Goal: Information Seeking & Learning: Learn about a topic

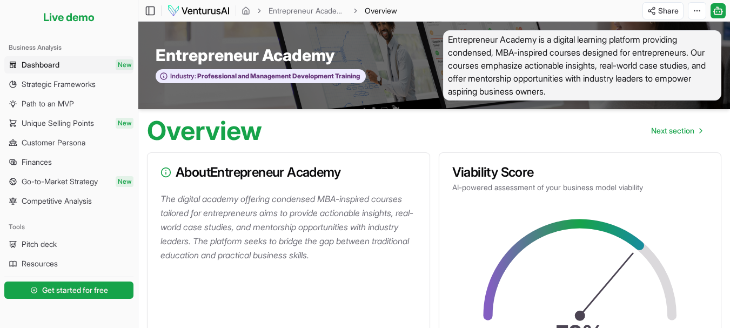
click at [425, 138] on div "Overview Next section" at bounding box center [434, 126] width 592 height 35
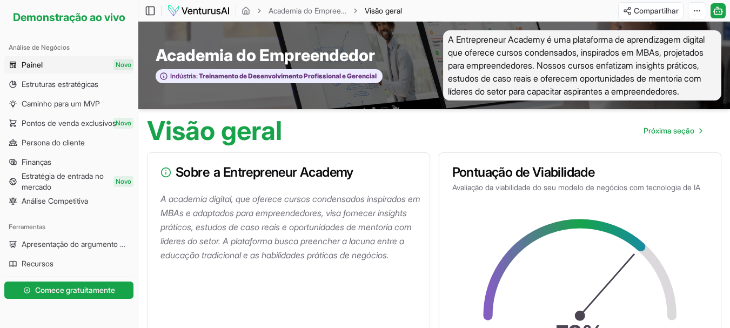
click at [438, 144] on div "Visão geral Próxima seção" at bounding box center [434, 126] width 592 height 35
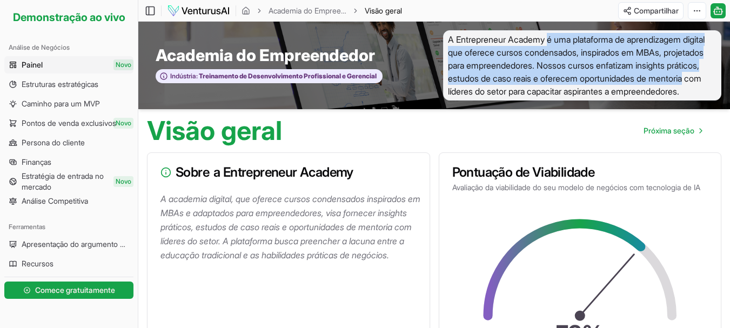
drag, startPoint x: 553, startPoint y: 43, endPoint x: 556, endPoint y: 97, distance: 54.2
click at [556, 97] on span "A Entrepreneur Academy é uma plataforma de aprendizagem digital que oferece cur…" at bounding box center [582, 65] width 279 height 70
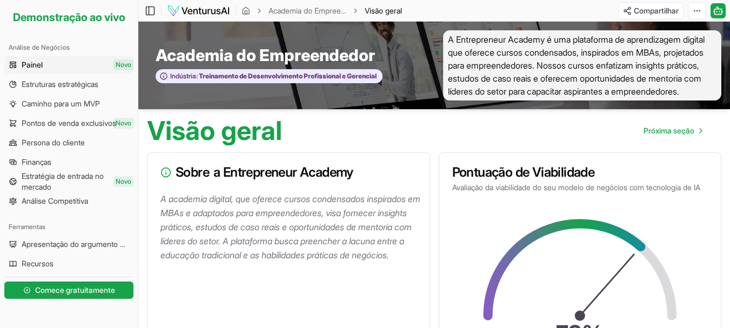
click at [556, 98] on span "A Entrepreneur Academy é uma plataforma de aprendizagem digital que oferece cur…" at bounding box center [582, 65] width 279 height 70
click at [427, 129] on div "Visão geral Próxima seção" at bounding box center [434, 126] width 592 height 35
click at [53, 60] on link "Painel Novo" at bounding box center [68, 64] width 129 height 17
click at [245, 11] on icon "migalha de pão" at bounding box center [246, 12] width 2 height 3
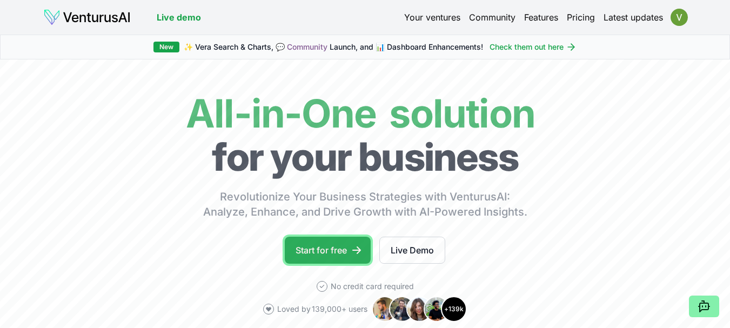
click at [345, 248] on link "Start for free" at bounding box center [328, 250] width 86 height 27
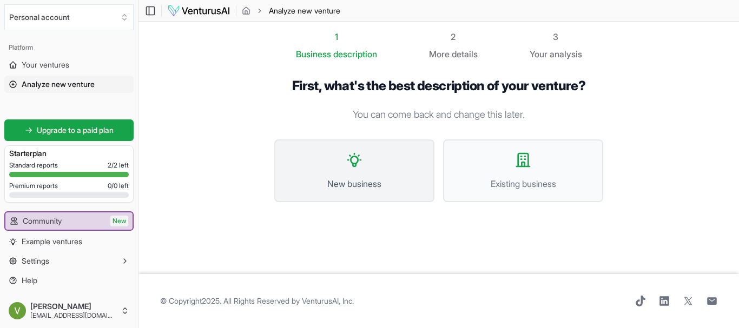
click at [356, 159] on icon at bounding box center [354, 159] width 17 height 17
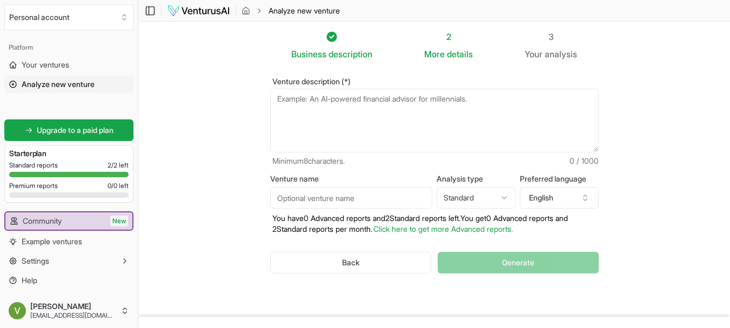
click at [334, 100] on textarea "Venture description (*)" at bounding box center [434, 121] width 329 height 64
click at [384, 103] on textarea "Venture description (*)" at bounding box center [434, 121] width 329 height 64
click at [374, 200] on input "Venture name" at bounding box center [351, 198] width 162 height 22
click at [384, 108] on textarea "Venture description (*)" at bounding box center [434, 121] width 329 height 64
click at [506, 198] on html "We value your privacy We use cookies to enhance your browsing experience, serve…" at bounding box center [365, 164] width 730 height 328
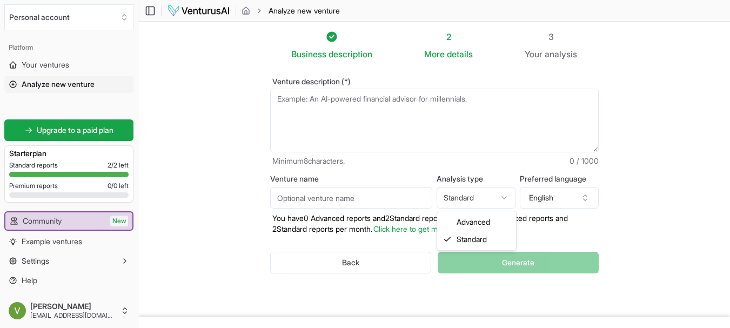
select select "advanced"
click at [586, 196] on icon "button" at bounding box center [585, 196] width 4 height 2
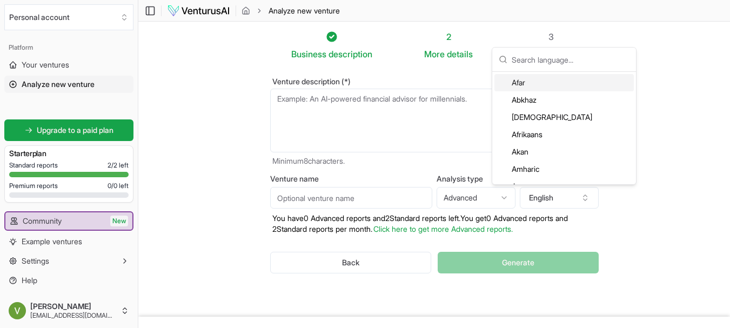
click at [562, 62] on input "text" at bounding box center [571, 60] width 118 height 24
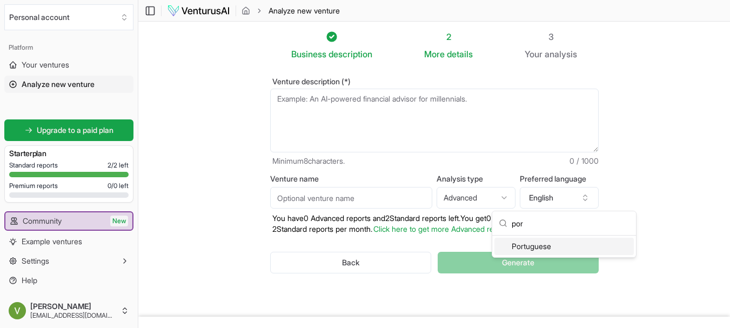
type input "por"
click at [544, 247] on div "Portuguese" at bounding box center [565, 246] width 140 height 17
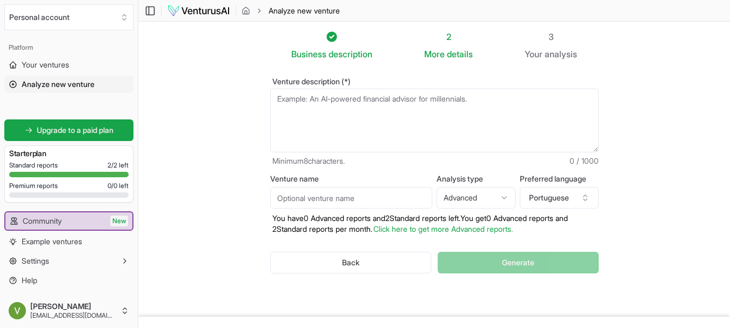
click at [392, 116] on textarea "Venture description (*)" at bounding box center [434, 121] width 329 height 64
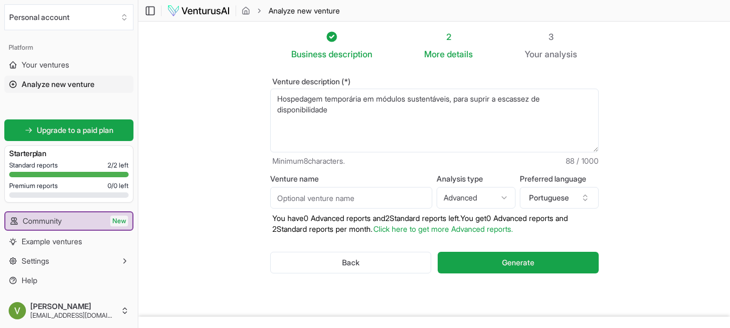
type textarea "Hospedagem temporária em módulos sustentáveis, para suprir a escassez de dispon…"
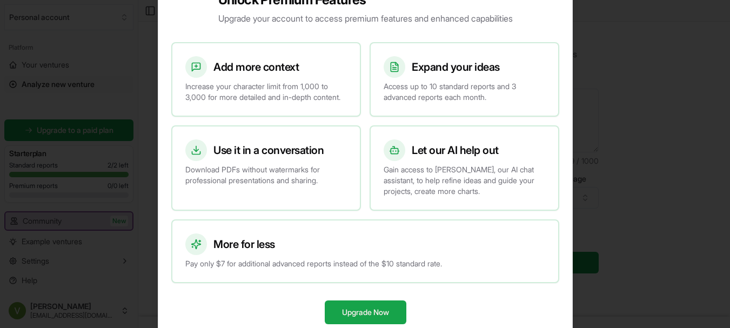
click at [324, 301] on button "Upgrade Now" at bounding box center [365, 313] width 82 height 24
click at [687, 201] on div at bounding box center [365, 164] width 730 height 328
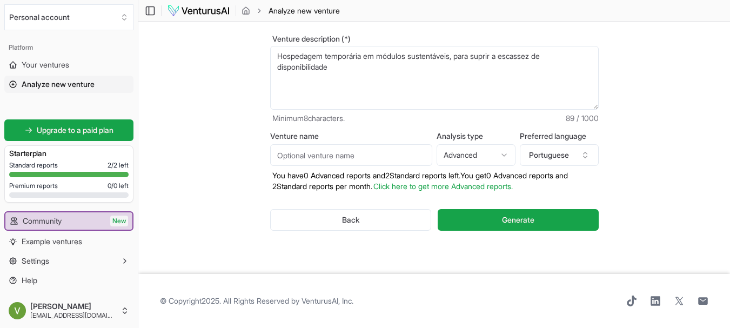
click at [362, 65] on textarea "Hospedagem temporária em módulos sustentáveis, para suprir a escassez de dispon…" at bounding box center [434, 78] width 329 height 64
click at [284, 56] on textarea "Hospedagem temporária em módulos sustentáveis, para suprir a escassez de dispon…" at bounding box center [434, 78] width 329 height 64
click at [504, 67] on textarea "Hospedagem temporária em módulos sustentáveis, para suprir a escassez de dispon…" at bounding box center [434, 78] width 329 height 64
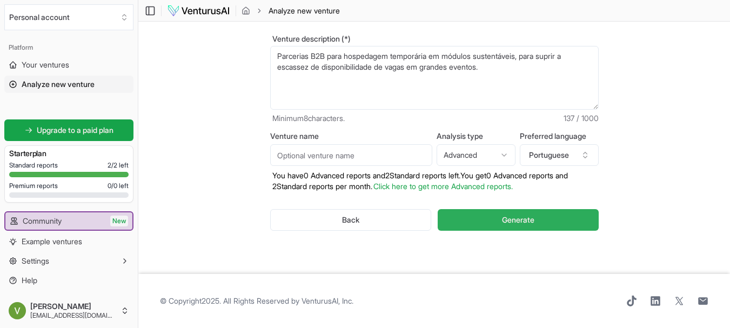
type textarea "Parcerias B2B para hospedagem temporária em módulos sustentáveis, para suprir a…"
click at [523, 220] on span "Generate" at bounding box center [518, 220] width 32 height 11
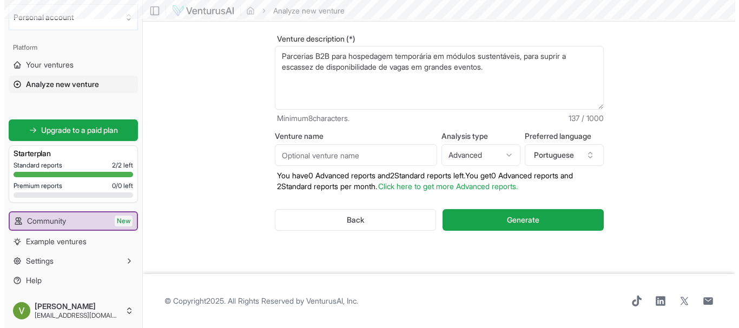
scroll to position [0, 0]
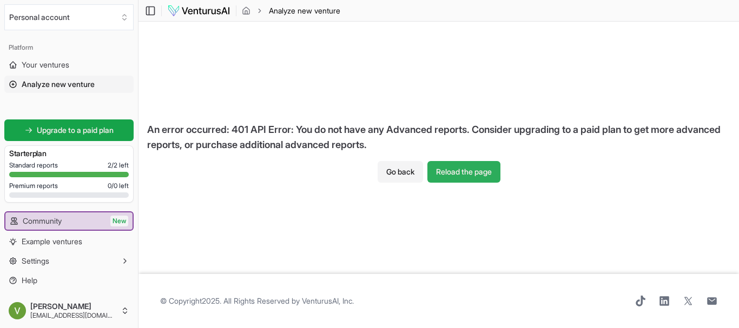
click at [467, 172] on button "Reload the page" at bounding box center [463, 172] width 73 height 22
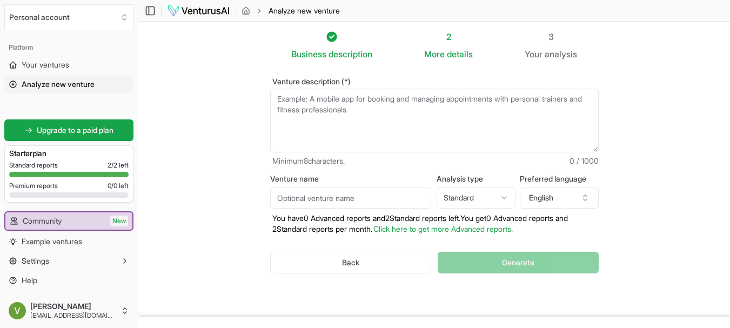
click at [497, 200] on html "We value your privacy We use cookies to enhance your browsing experience, serve…" at bounding box center [365, 164] width 730 height 328
click at [497, 199] on html "We value your privacy We use cookies to enhance your browsing experience, serve…" at bounding box center [365, 164] width 730 height 328
click at [378, 101] on textarea "Venture description (*)" at bounding box center [434, 121] width 329 height 64
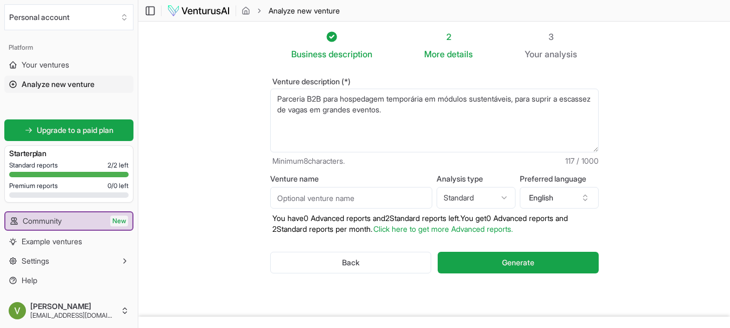
click at [427, 110] on textarea "Parceria B2B para hospedagem temporária em módulos sustentáveis, para suprir a …" at bounding box center [434, 121] width 329 height 64
type textarea "Parceria B2B para hospedagem temporária em módulos sustentáveis, para suprir a …"
click at [370, 201] on input "Venture name" at bounding box center [351, 198] width 162 height 22
type input "Hotel Popup"
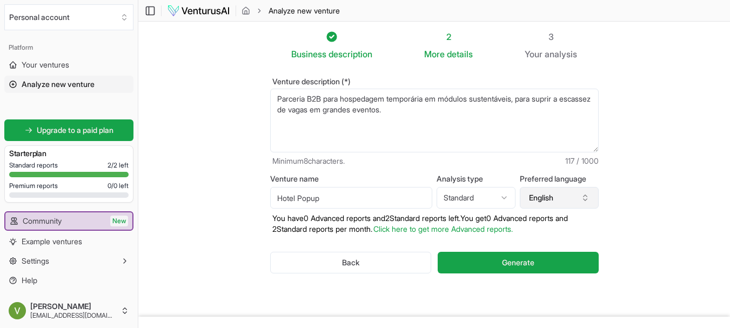
click at [583, 198] on icon "button" at bounding box center [585, 198] width 9 height 9
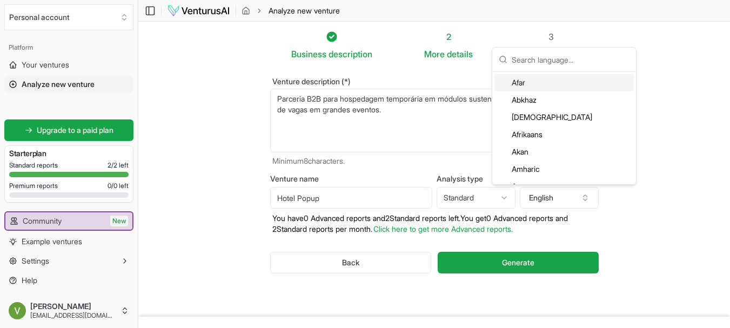
click at [554, 58] on input "text" at bounding box center [571, 60] width 118 height 24
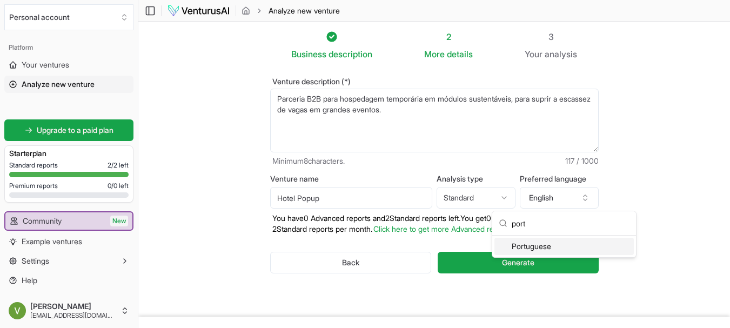
type input "port"
click at [535, 245] on div "Portuguese" at bounding box center [565, 246] width 140 height 17
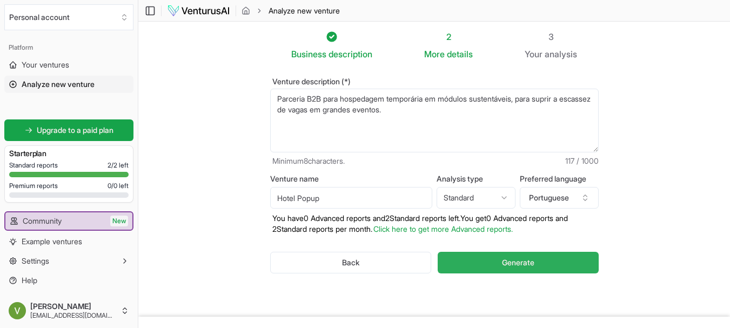
click at [529, 259] on span "Generate" at bounding box center [518, 262] width 32 height 11
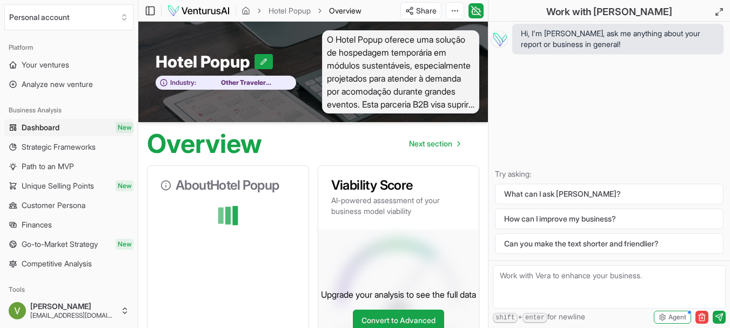
click at [478, 130] on div "Overview Next section" at bounding box center [313, 139] width 350 height 35
click at [399, 108] on span "O Hotel Popup oferece uma solução de hospedagem temporária em módulos sustentáv…" at bounding box center [401, 71] width 158 height 83
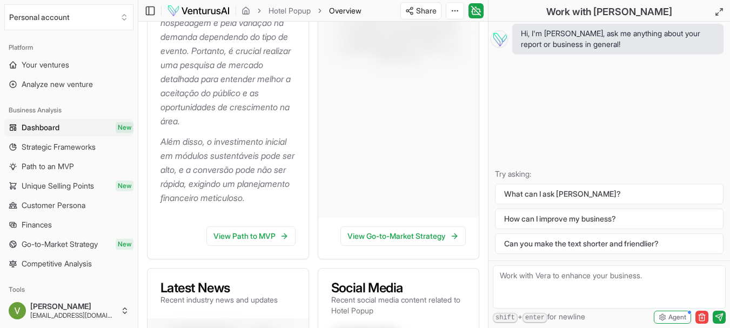
scroll to position [391, 0]
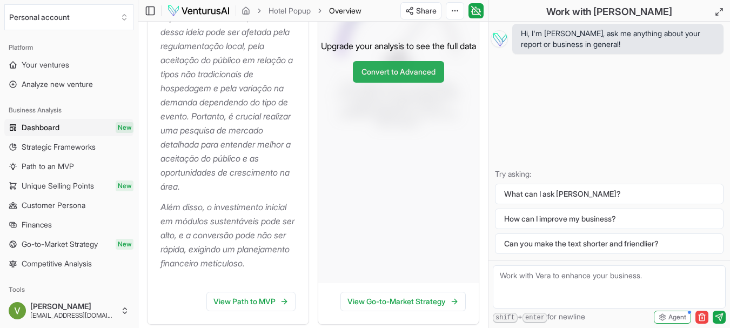
click at [408, 83] on link "Convert to Advanced" at bounding box center [398, 72] width 91 height 22
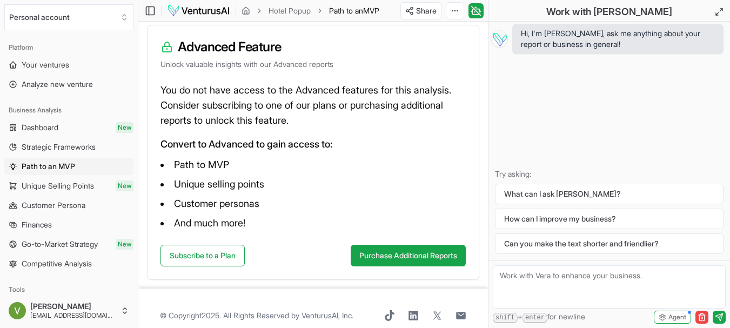
scroll to position [111, 0]
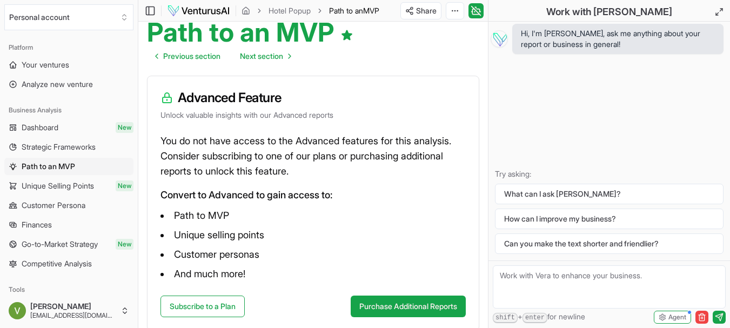
drag, startPoint x: 389, startPoint y: 91, endPoint x: 357, endPoint y: 57, distance: 46.3
click at [357, 57] on div "Path to an MVP Previous section Next section" at bounding box center [313, 39] width 350 height 56
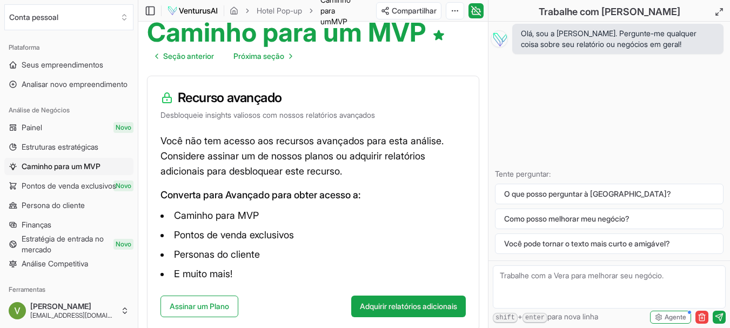
click at [428, 87] on div "Recurso avançado Desbloqueie insights valiosos com nossos relatórios avançados" at bounding box center [313, 104] width 331 height 57
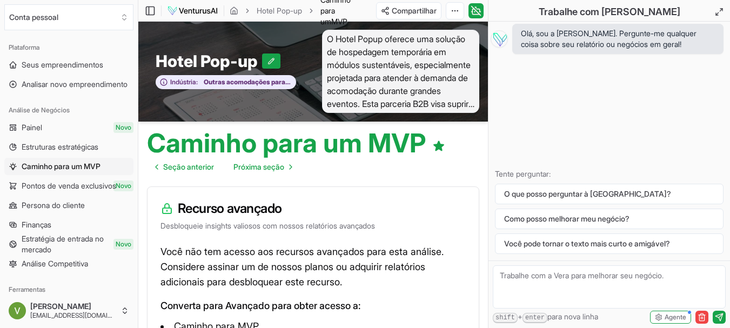
scroll to position [0, 0]
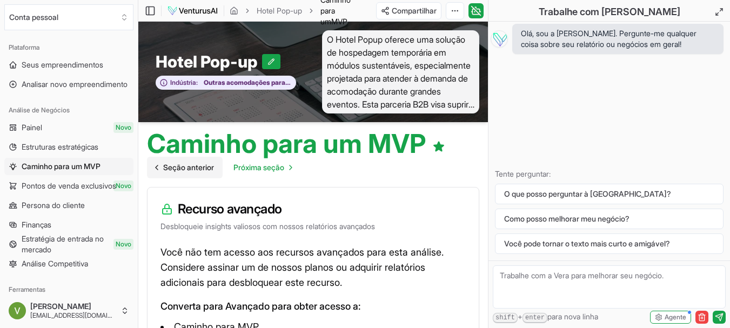
click at [161, 168] on icon "Ir para a página anterior" at bounding box center [156, 167] width 9 height 9
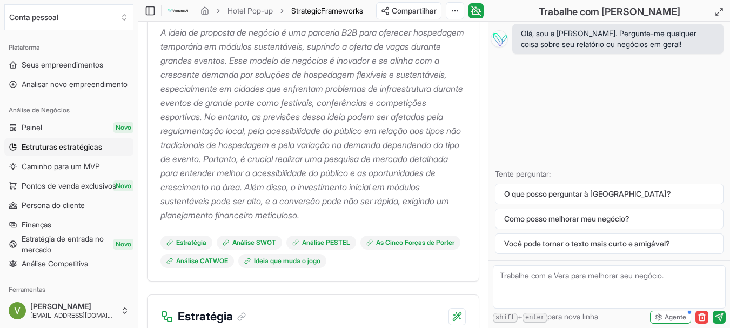
scroll to position [162, 0]
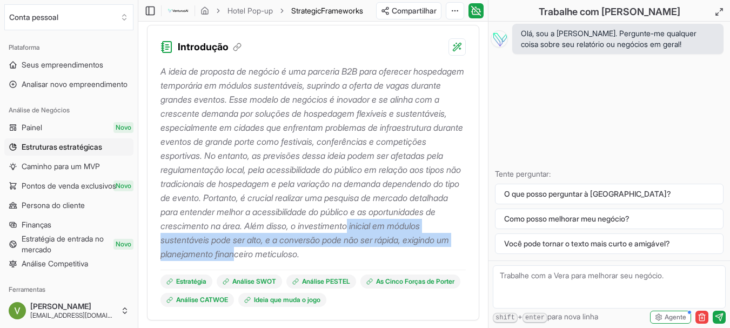
drag, startPoint x: 274, startPoint y: 243, endPoint x: 429, endPoint y: 258, distance: 155.9
click at [429, 258] on font "A ideia de proposta de negócio é uma parceria B2B para oferecer hospedagem temp…" at bounding box center [313, 163] width 304 height 194
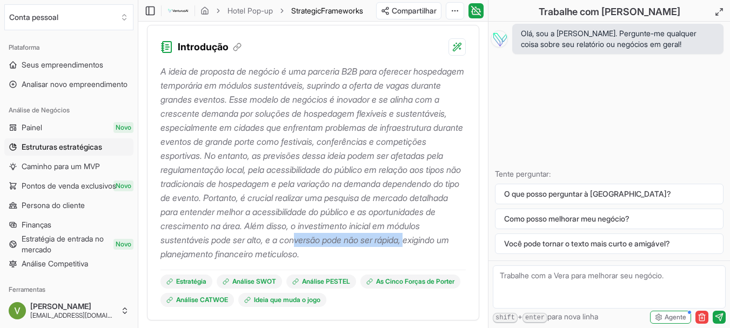
drag, startPoint x: 182, startPoint y: 257, endPoint x: 302, endPoint y: 256, distance: 120.6
click at [301, 256] on font "A ideia de proposta de negócio é uma parceria B2B para oferecer hospedagem temp…" at bounding box center [313, 163] width 304 height 194
click at [303, 256] on font "A ideia de proposta de negócio é uma parceria B2B para oferecer hospedagem temp…" at bounding box center [313, 163] width 304 height 194
drag, startPoint x: 253, startPoint y: 256, endPoint x: 303, endPoint y: 256, distance: 50.3
click at [291, 256] on font "A ideia de proposta de negócio é uma parceria B2B para oferecer hospedagem temp…" at bounding box center [313, 163] width 304 height 194
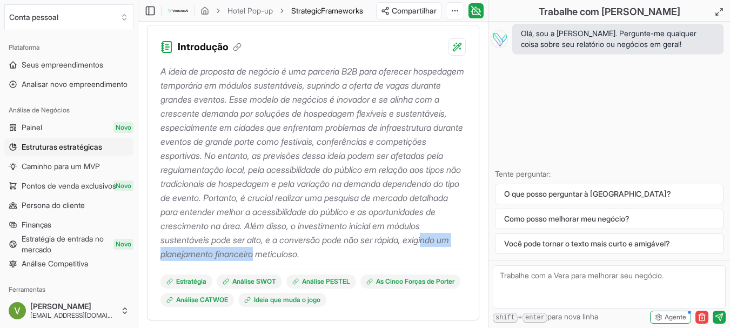
drag, startPoint x: 325, startPoint y: 255, endPoint x: 462, endPoint y: 255, distance: 137.3
click at [462, 255] on p "A ideia de proposta de negócio é uma parceria B2B para oferecer hospedagem temp…" at bounding box center [314, 162] width 306 height 197
click at [437, 255] on font "A ideia de proposta de negócio é uma parceria B2B para oferecer hospedagem temp…" at bounding box center [313, 163] width 304 height 194
drag, startPoint x: 285, startPoint y: 256, endPoint x: 277, endPoint y: 257, distance: 7.6
click at [284, 256] on font "A ideia de proposta de negócio é uma parceria B2B para oferecer hospedagem temp…" at bounding box center [313, 163] width 304 height 194
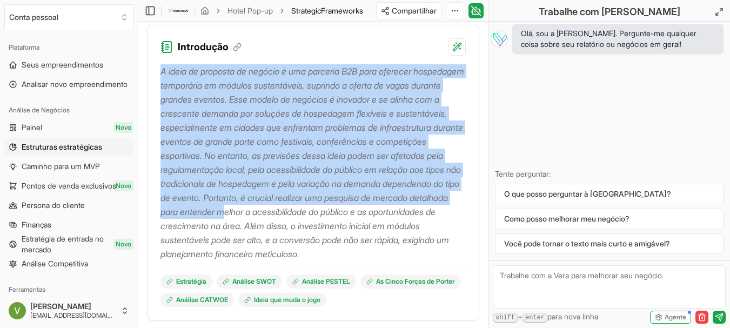
drag, startPoint x: 162, startPoint y: 71, endPoint x: 415, endPoint y: 212, distance: 290.2
click at [415, 212] on font "A ideia de proposta de negócio é uma parceria B2B para oferecer hospedagem temp…" at bounding box center [313, 163] width 304 height 194
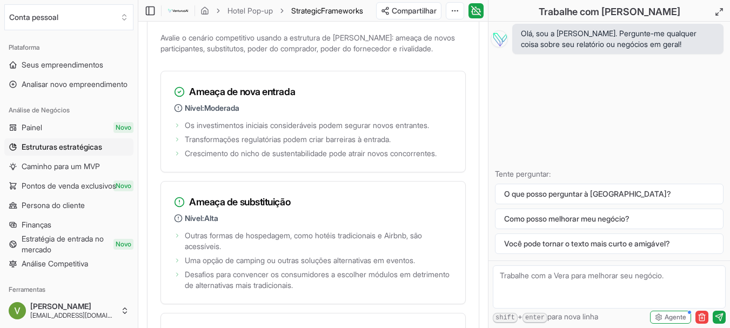
scroll to position [2109, 0]
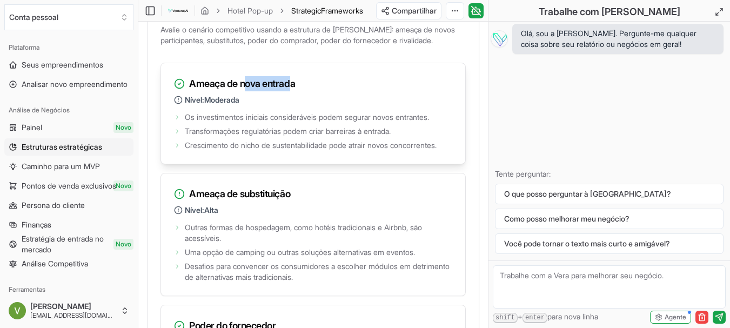
drag, startPoint x: 248, startPoint y: 119, endPoint x: 295, endPoint y: 119, distance: 47.6
click at [295, 89] on font "Ameaça de nova entrada" at bounding box center [242, 83] width 106 height 11
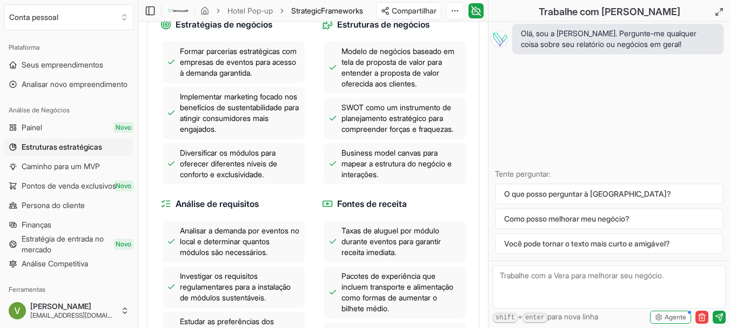
scroll to position [500, 0]
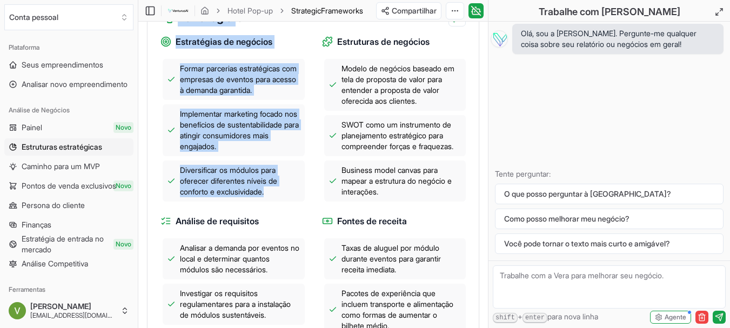
drag, startPoint x: 181, startPoint y: 32, endPoint x: 297, endPoint y: 211, distance: 214.2
click at [297, 211] on div "Estratégia Estratégias de negócios Formar parcerias estratégicas com empresas d…" at bounding box center [313, 195] width 333 height 399
click at [302, 202] on div "Diversificar os módulos para oferecer diferentes níveis de conforto e exclusivi…" at bounding box center [234, 181] width 142 height 41
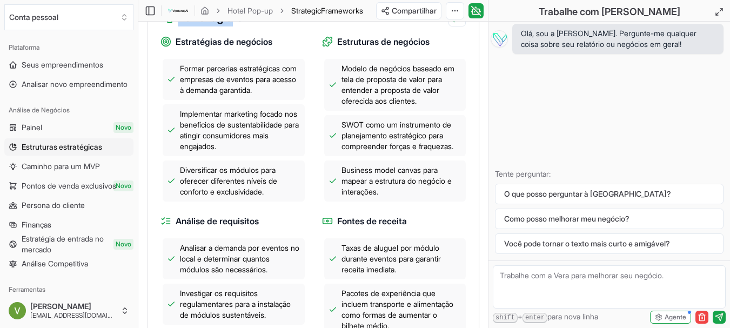
drag, startPoint x: 180, startPoint y: 30, endPoint x: 234, endPoint y: 38, distance: 54.7
click at [234, 26] on h3 "Estratégia" at bounding box center [212, 17] width 68 height 17
click at [301, 121] on div "Implementar marketing focado nos benefícios de sustentabilidade para atingir co…" at bounding box center [234, 130] width 142 height 52
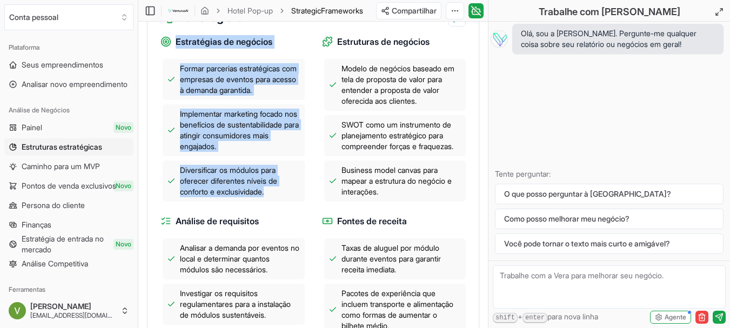
drag, startPoint x: 175, startPoint y: 56, endPoint x: 284, endPoint y: 209, distance: 187.6
click at [284, 202] on div "Estratégias de negócios Formar parcerias estratégicas com empresas de eventos p…" at bounding box center [233, 118] width 144 height 167
copy div "Estratégias de negócios Formar parcerias estratégicas com empresas de eventos p…"
click at [302, 129] on div "Implementar marketing focado nos benefícios de sustentabilidade para atingir co…" at bounding box center [234, 130] width 142 height 52
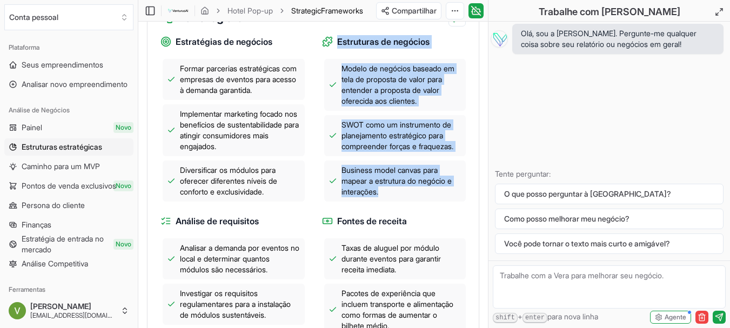
drag, startPoint x: 340, startPoint y: 53, endPoint x: 420, endPoint y: 214, distance: 179.7
click at [420, 202] on div "Estruturas de negócios Modelo de negócios baseado em tela de proposta de valor …" at bounding box center [394, 118] width 144 height 167
copy div "Estruturas de negócios Modelo de negócios baseado em tela de proposta de valor …"
click at [316, 175] on div "Estratégias de negócios Formar parcerias estratégicas com empresas de eventos p…" at bounding box center [314, 203] width 306 height 355
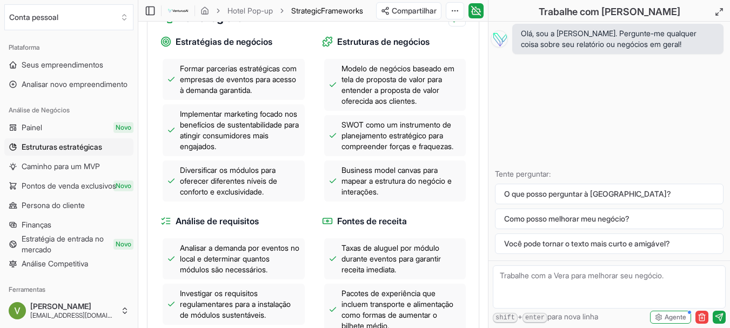
click at [291, 197] on span "Diversificar os módulos para oferecer diferentes níveis de conforto e exclusivi…" at bounding box center [240, 181] width 121 height 32
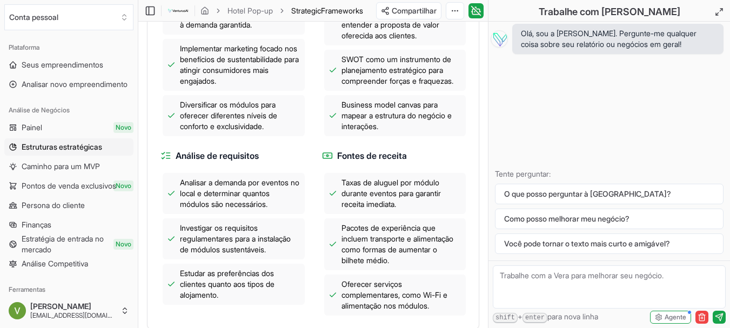
scroll to position [662, 0]
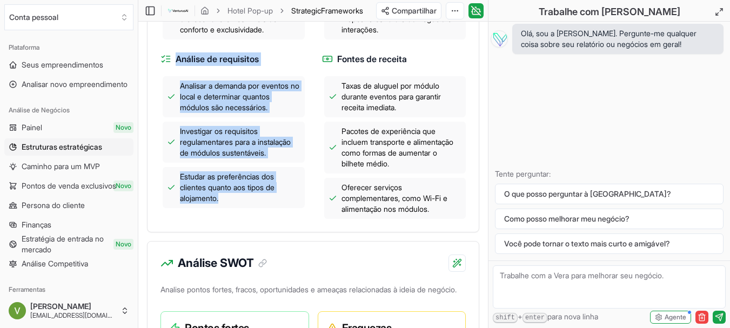
drag, startPoint x: 176, startPoint y: 71, endPoint x: 228, endPoint y: 220, distance: 157.5
click at [228, 219] on div "Análise de requisitos Analisar a demanda por eventos no local e determinar quan…" at bounding box center [233, 135] width 144 height 167
copy div "Análise de requisitos Analisar a demanda por eventos no local e determinar quan…"
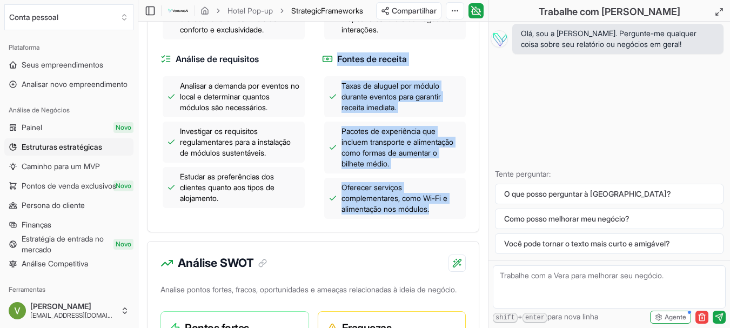
drag, startPoint x: 338, startPoint y: 73, endPoint x: 443, endPoint y: 227, distance: 186.0
click at [443, 219] on div "Fontes de receita Taxas de aluguel por módulo durante eventos para garantir rec…" at bounding box center [394, 135] width 144 height 167
copy div "Fontes de receita Taxas de aluguel por módulo durante eventos para garantir rec…"
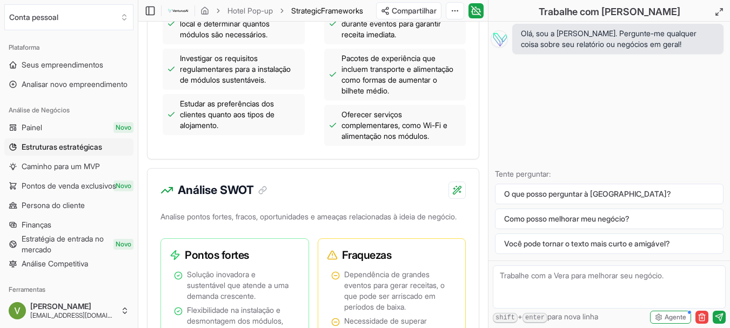
scroll to position [825, 0]
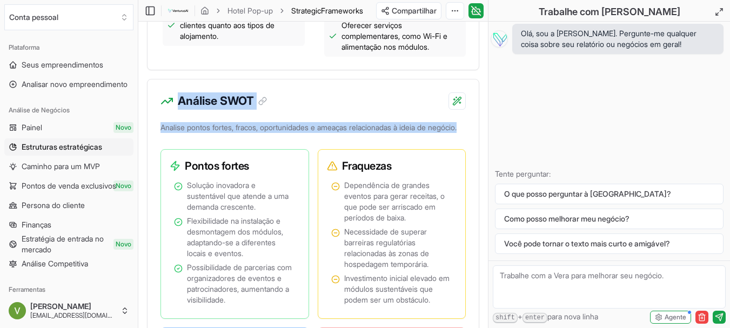
drag, startPoint x: 180, startPoint y: 112, endPoint x: 200, endPoint y: 149, distance: 42.3
click at [200, 149] on div "Análise SWOT Analise pontos fortes, fracos, oportunidades e ameaças relacionada…" at bounding box center [313, 300] width 333 height 443
copy div "Análise SWOT Analise pontos fortes, fracos, oportunidades e ameaças relacionada…"
click at [201, 140] on p "Analise pontos fortes, fracos, oportunidades e ameaças relacionadas à ideia de …" at bounding box center [314, 129] width 306 height 19
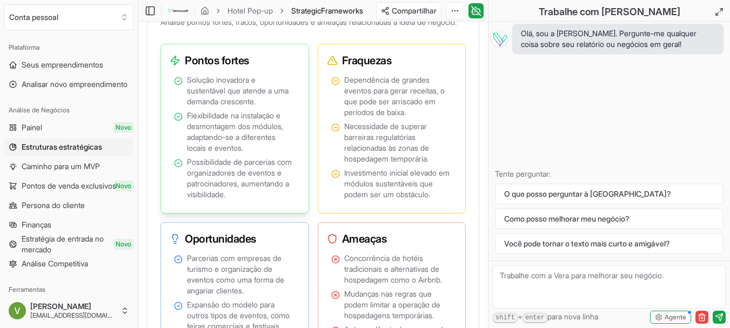
scroll to position [933, 0]
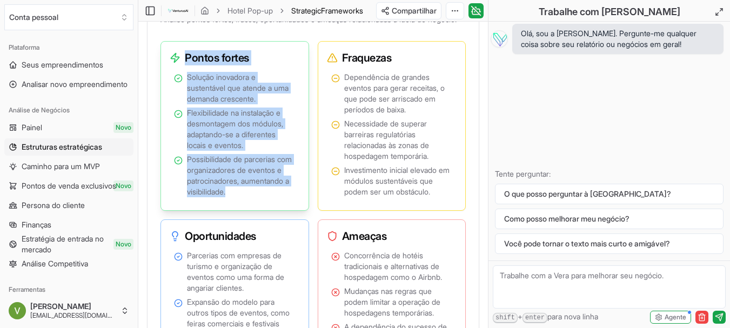
drag, startPoint x: 186, startPoint y: 82, endPoint x: 282, endPoint y: 217, distance: 166.4
click at [287, 211] on div "Pontos fortes Solução inovadora e sustentável que atende a uma demanda crescent…" at bounding box center [235, 126] width 149 height 170
copy div "Pontos fortes Solução inovadora e sustentável que atende a uma demanda crescent…"
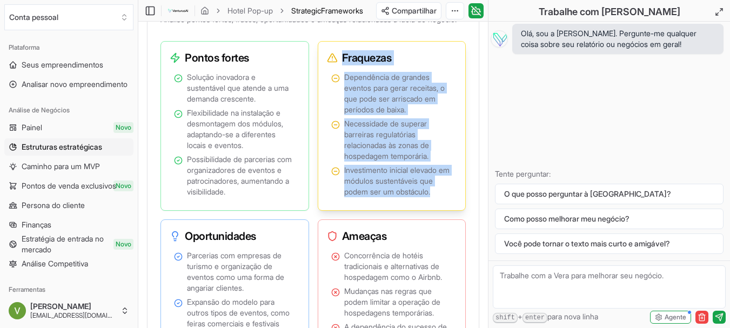
drag, startPoint x: 342, startPoint y: 83, endPoint x: 439, endPoint y: 223, distance: 170.2
click at [439, 211] on div "Fraquezas Dependência de grandes eventos para gerar receitas, o que pode ser ar…" at bounding box center [392, 126] width 149 height 170
copy div "Fraquezas Dependência de grandes eventos para gerar receitas, o que pode ser ar…"
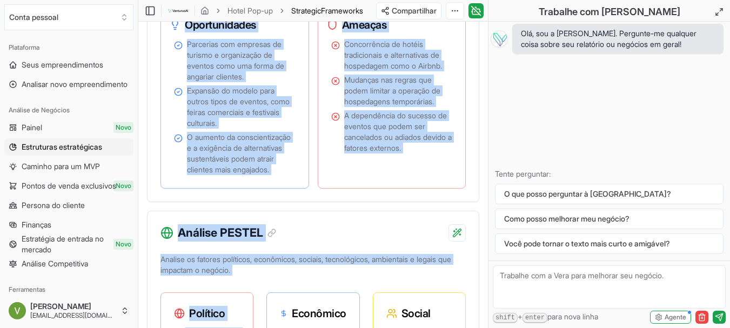
scroll to position [1309, 0]
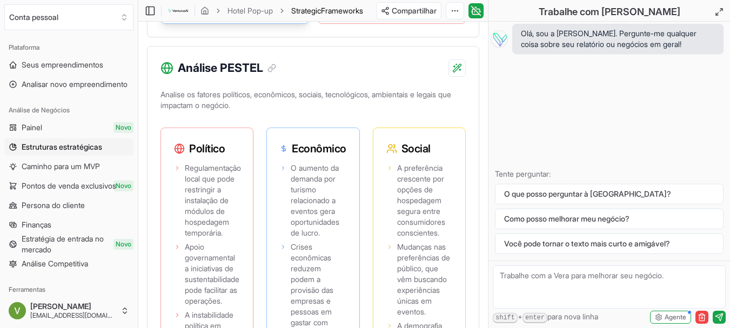
drag, startPoint x: 185, startPoint y: 260, endPoint x: 244, endPoint y: 45, distance: 222.6
copy div "Oportunidades Parcerias com empresas de turismo e organização de eventos como u…"
click at [363, 77] on div "Análise PESTEL" at bounding box center [313, 62] width 331 height 30
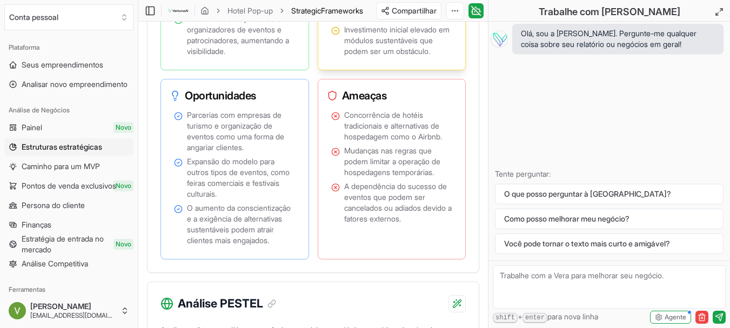
scroll to position [1093, 0]
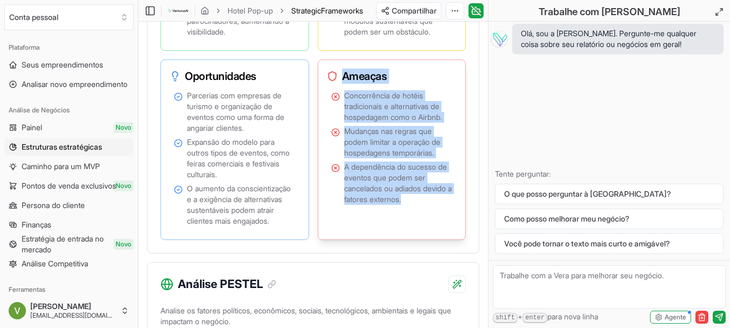
drag, startPoint x: 344, startPoint y: 103, endPoint x: 442, endPoint y: 226, distance: 157.1
click at [442, 226] on div "Ameaças Concorrência de hotéis tradicionais e alternativas de hospedagem como o…" at bounding box center [392, 149] width 149 height 181
copy div "Ameaças Concorrência de hotéis tradicionais e alternativas de hospedagem como o…"
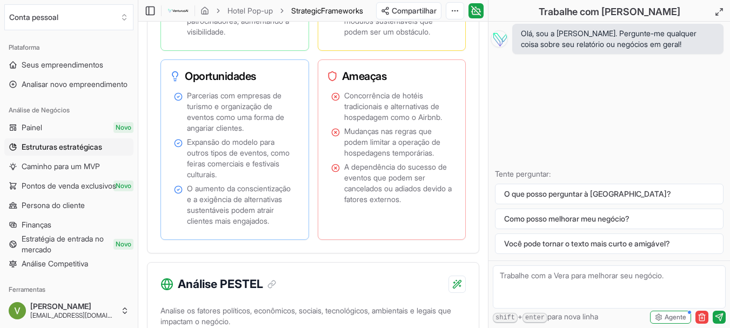
click at [291, 254] on div "Analise pontos fortes, fracos, oportunidades e ameaças relacionadas à ideia de …" at bounding box center [313, 53] width 331 height 402
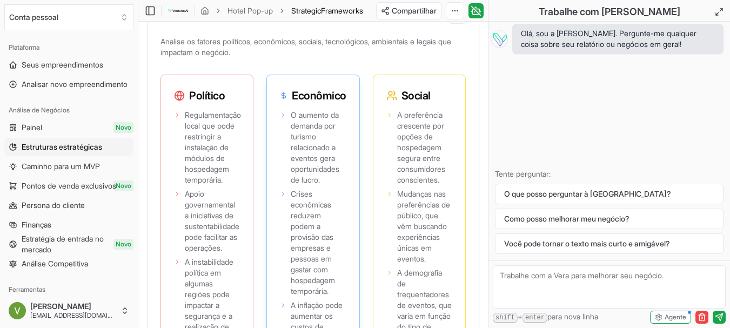
scroll to position [1363, 0]
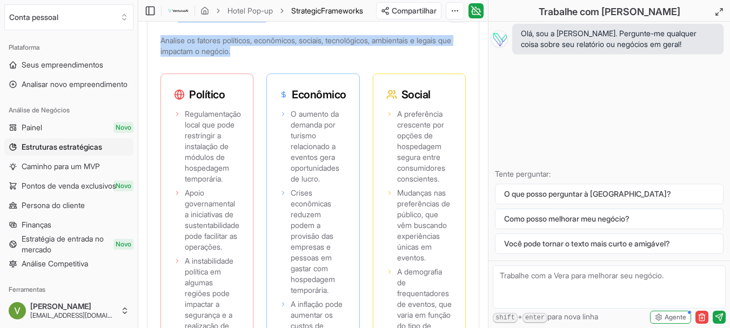
drag, startPoint x: 180, startPoint y: 50, endPoint x: 254, endPoint y: 91, distance: 85.2
copy div "Análise PESTEL Analise os fatores políticos, econômicos, sociais, tecnológicos,…"
click at [254, 63] on p "Analise os fatores políticos, econômicos, sociais, tecnológicos, ambientais e l…" at bounding box center [314, 48] width 306 height 30
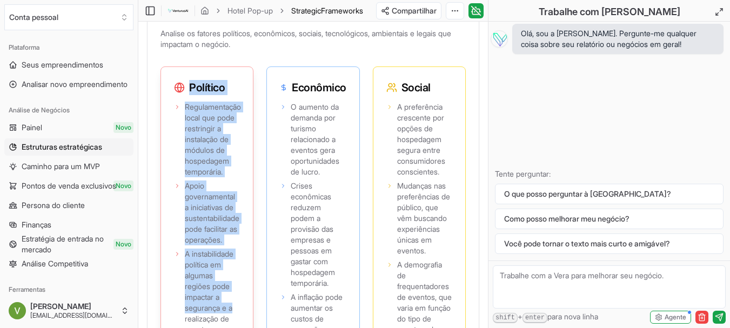
scroll to position [1455, 0]
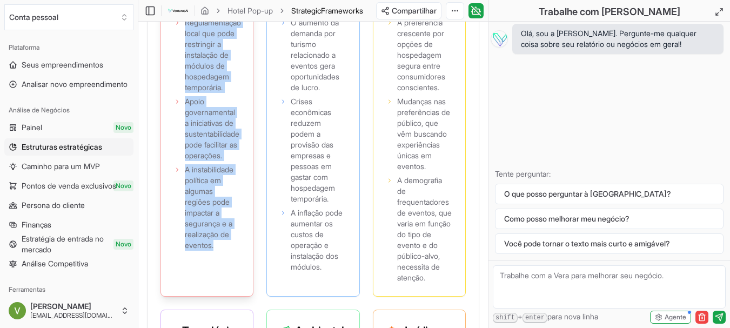
drag, startPoint x: 191, startPoint y: 131, endPoint x: 228, endPoint y: 282, distance: 155.4
click at [228, 282] on div "Político Regulamentação local que pode restringir a instalação de módulos de ho…" at bounding box center [207, 139] width 93 height 315
click at [230, 251] on span "A instabilidade política em algumas regiões pode impactar a segurança e a reali…" at bounding box center [212, 207] width 55 height 87
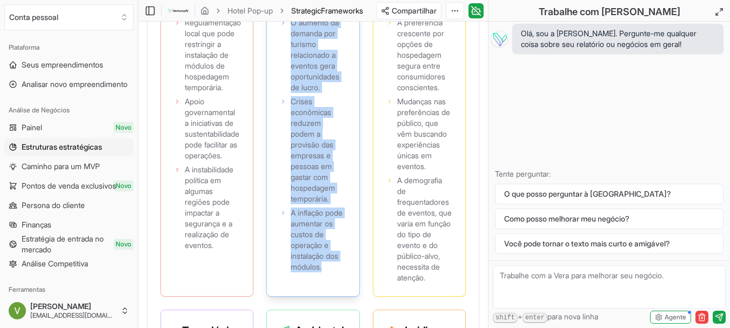
drag, startPoint x: 294, startPoint y: 39, endPoint x: 330, endPoint y: 304, distance: 267.9
click at [330, 297] on div "Econômico O aumento da demanda por turismo relacionado a eventos gera oportunid…" at bounding box center [313, 139] width 93 height 315
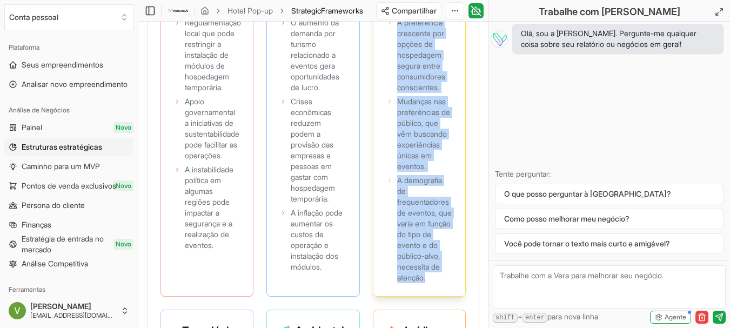
drag, startPoint x: 401, startPoint y: 39, endPoint x: 437, endPoint y: 314, distance: 277.0
click at [436, 297] on div "Social A preferência crescente por opções de hospedagem segura entre consumidor…" at bounding box center [419, 139] width 93 height 315
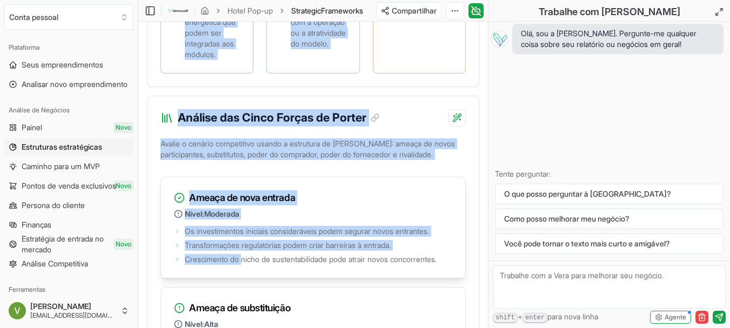
scroll to position [2018, 0]
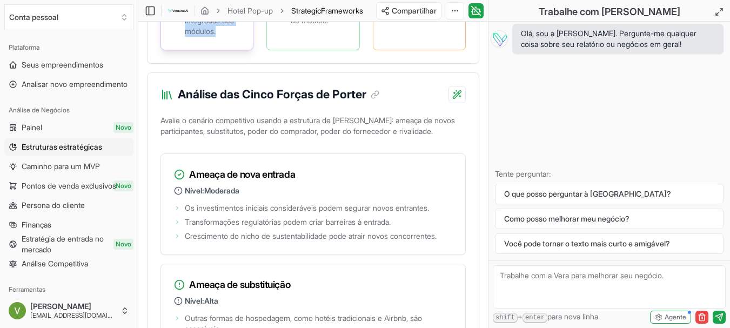
drag, startPoint x: 185, startPoint y: 95, endPoint x: 232, endPoint y: 70, distance: 53.2
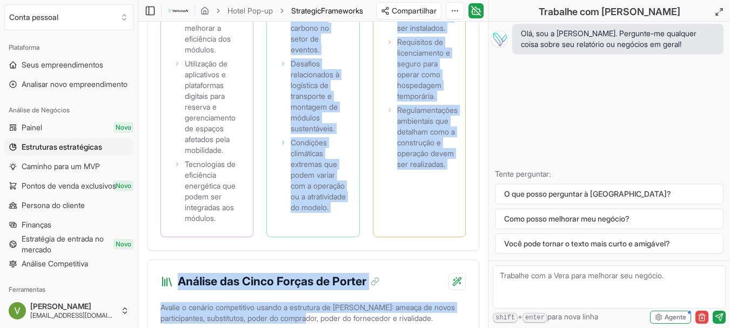
scroll to position [1891, 0]
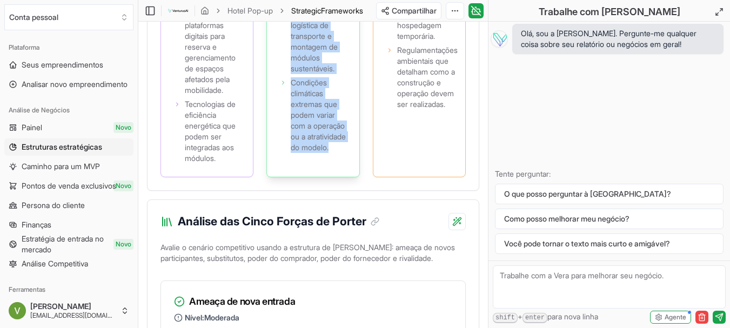
drag, startPoint x: 296, startPoint y: 72, endPoint x: 340, endPoint y: 195, distance: 129.6
click at [340, 177] on div "Ambiental A pressão crescente por iniciativas de redução de pegada de carbono n…" at bounding box center [313, 25] width 93 height 304
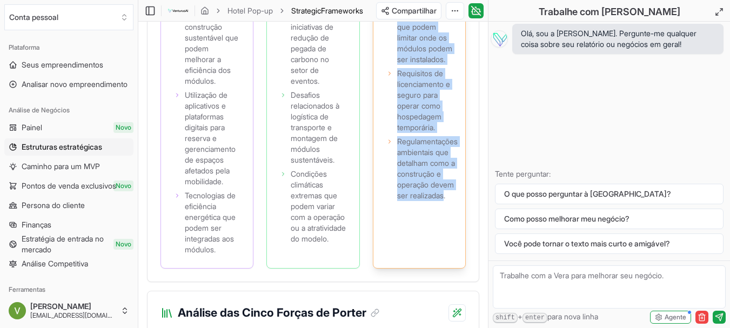
scroll to position [1808, 0]
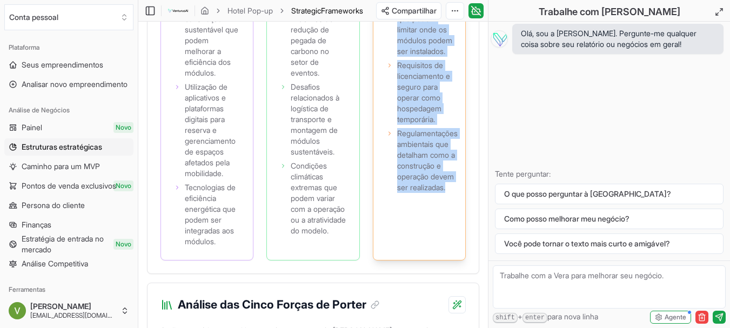
drag, startPoint x: 402, startPoint y: 91, endPoint x: 452, endPoint y: 240, distance: 157.0
click at [452, 240] on div "Jurídico Leis de zoneamento que podem limitar onde os módulos podem ser instala…" at bounding box center [419, 109] width 93 height 304
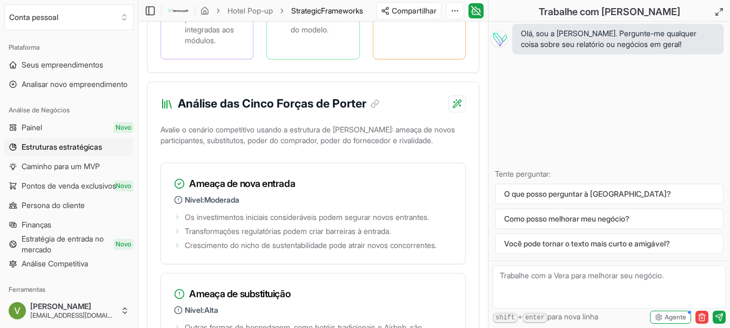
scroll to position [2024, 0]
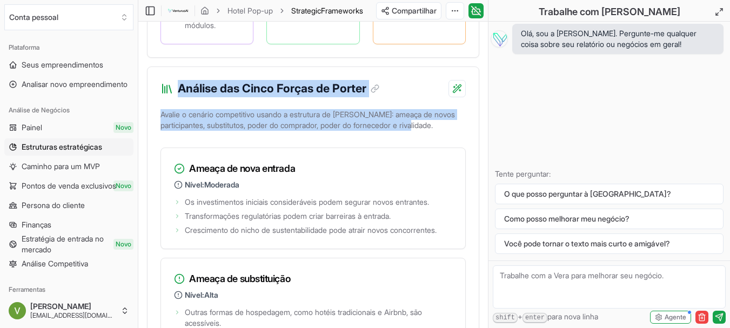
drag, startPoint x: 181, startPoint y: 123, endPoint x: 466, endPoint y: 163, distance: 288.3
click at [370, 130] on font "Avalie o cenário competitivo usando a estrutura de Porter: ameaça de novos part…" at bounding box center [308, 120] width 295 height 20
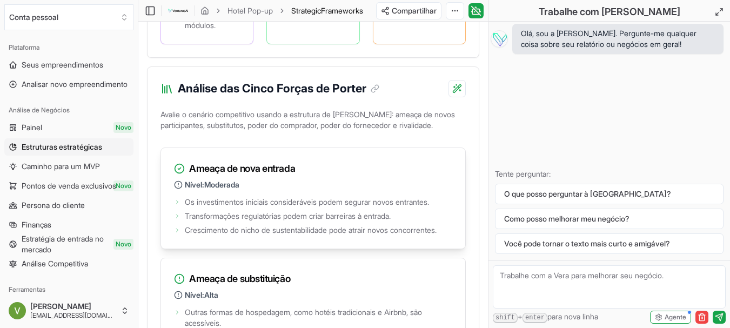
click at [248, 190] on p "Nível: Moderada" at bounding box center [313, 185] width 278 height 11
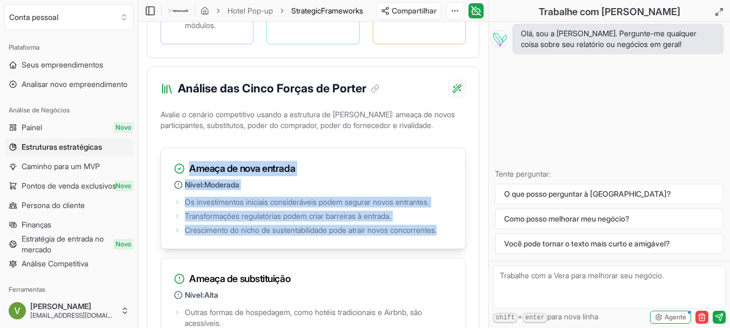
drag, startPoint x: 190, startPoint y: 204, endPoint x: 458, endPoint y: 265, distance: 274.9
click at [458, 249] on div "Ameaça de nova entrada Nível: Moderada Os investimentos iniciais consideráveis …" at bounding box center [314, 199] width 306 height 102
click at [327, 176] on h3 "Ameaça de nova entrada" at bounding box center [313, 168] width 278 height 15
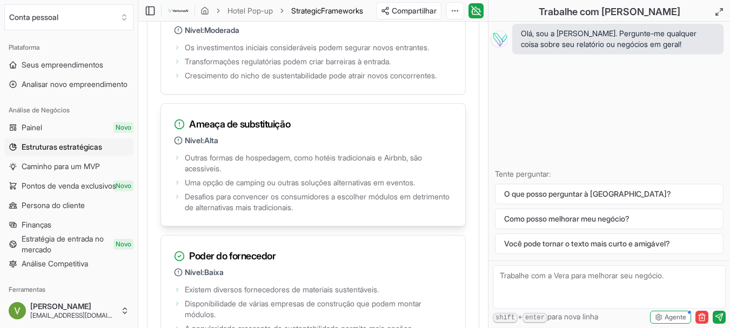
scroll to position [2186, 0]
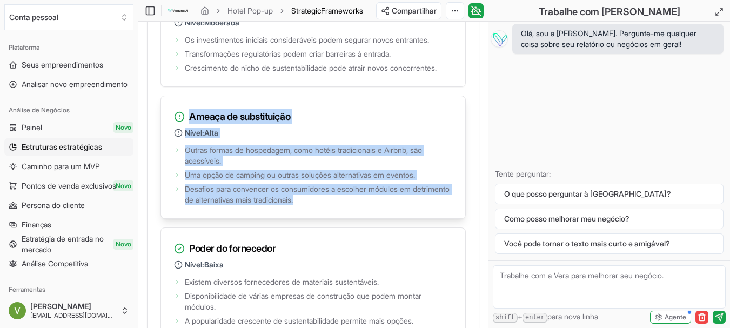
drag, startPoint x: 191, startPoint y: 153, endPoint x: 348, endPoint y: 242, distance: 180.1
click at [348, 219] on div "Ameaça de substituição Nível: Alta Outras formas de hospedagem, como hotéis tra…" at bounding box center [314, 157] width 306 height 123
click at [295, 204] on font "Desafios para convencer os consumidores a escolher módulos em detrimento de alt…" at bounding box center [317, 194] width 265 height 20
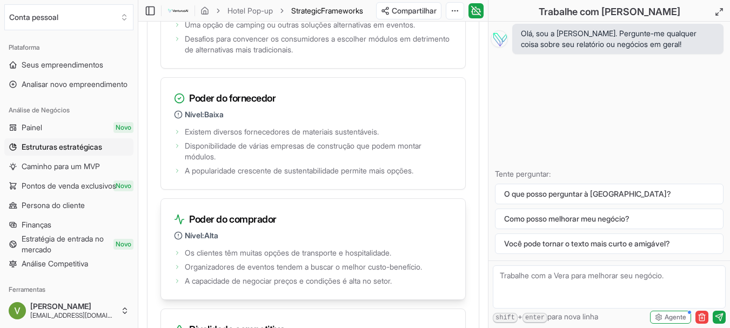
scroll to position [2402, 0]
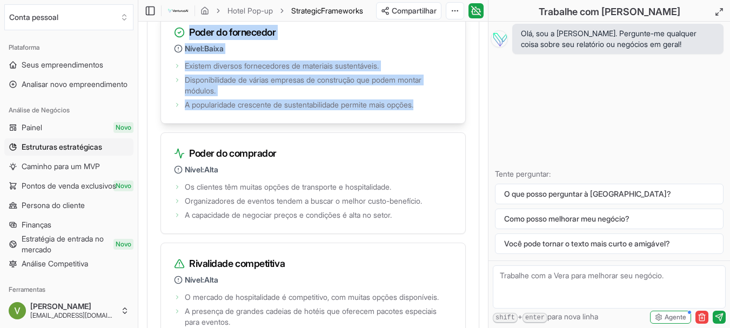
drag, startPoint x: 189, startPoint y: 69, endPoint x: 444, endPoint y: 146, distance: 266.5
click at [444, 124] on div "Poder do fornecedor Nível: Baixa Existem diversos fornecedores de materiais sus…" at bounding box center [314, 67] width 306 height 112
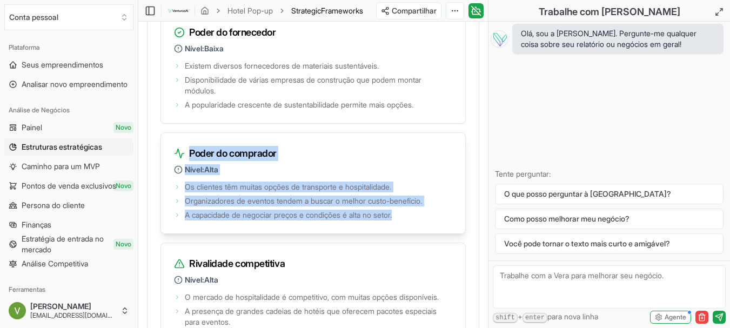
drag, startPoint x: 192, startPoint y: 188, endPoint x: 436, endPoint y: 257, distance: 254.0
click at [436, 234] on div "Poder do comprador Nível: Alta Os clientes têm muitas opções de transporte e ho…" at bounding box center [314, 183] width 306 height 102
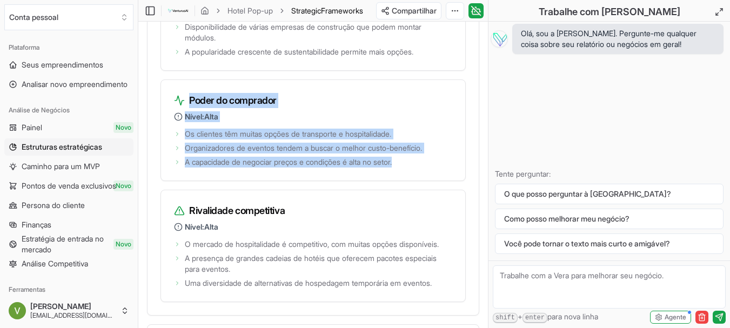
scroll to position [2565, 0]
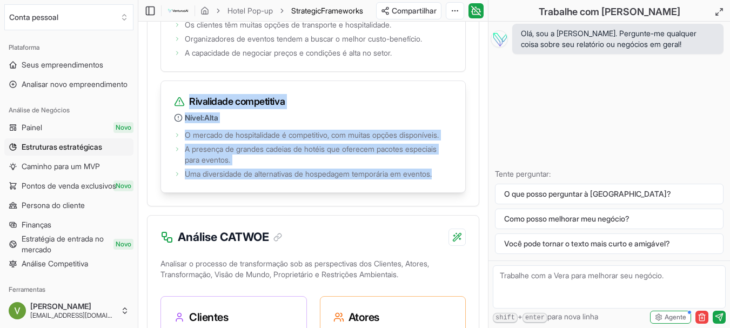
drag, startPoint x: 190, startPoint y: 139, endPoint x: 449, endPoint y: 223, distance: 272.9
click at [449, 193] on div "Rivalidade competitiva Nível: Alta O mercado de hospitalidade é competitivo, co…" at bounding box center [314, 137] width 306 height 112
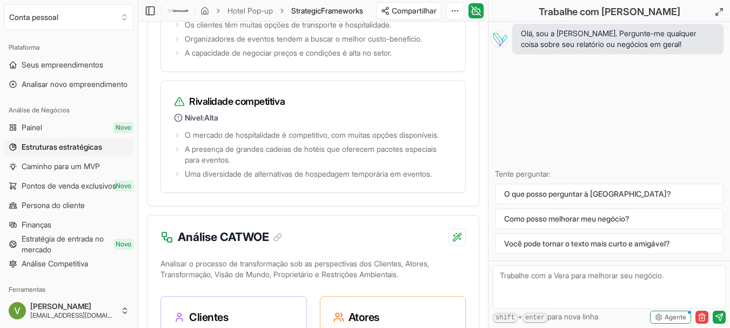
click at [268, 244] on font "Análise CATWOE" at bounding box center [223, 237] width 91 height 14
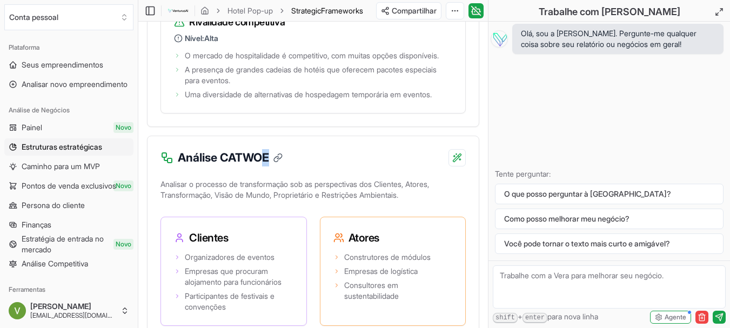
scroll to position [2727, 0]
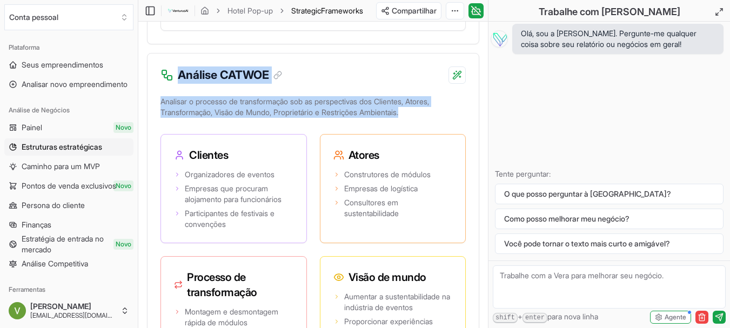
drag, startPoint x: 179, startPoint y: 123, endPoint x: 419, endPoint y: 165, distance: 243.2
click at [419, 165] on div "Análise CATWOE Analisar o processo de transformação sob as perspectivas dos Cli…" at bounding box center [313, 314] width 333 height 522
click at [402, 117] on font "Analisar o processo de transformação sob as perspectivas dos Clientes, Atores, …" at bounding box center [295, 107] width 269 height 20
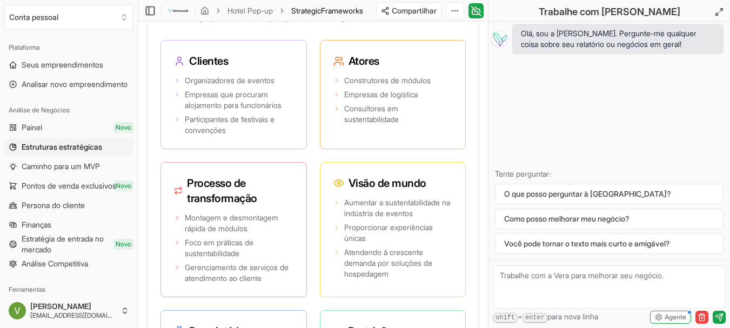
scroll to position [2835, 0]
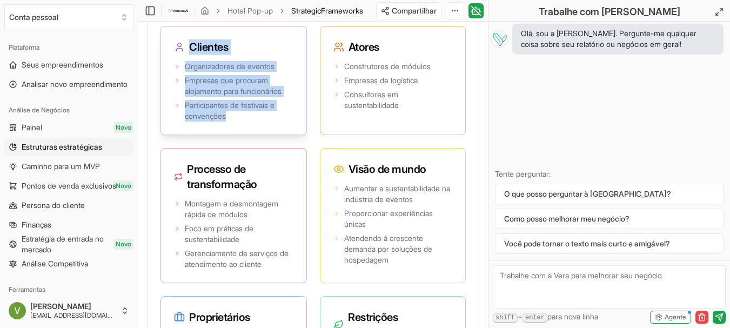
drag, startPoint x: 189, startPoint y: 92, endPoint x: 241, endPoint y: 163, distance: 87.5
click at [241, 135] on div "Clientes Organizadores de eventos Empresas que procuram alojamento para funcion…" at bounding box center [234, 80] width 147 height 109
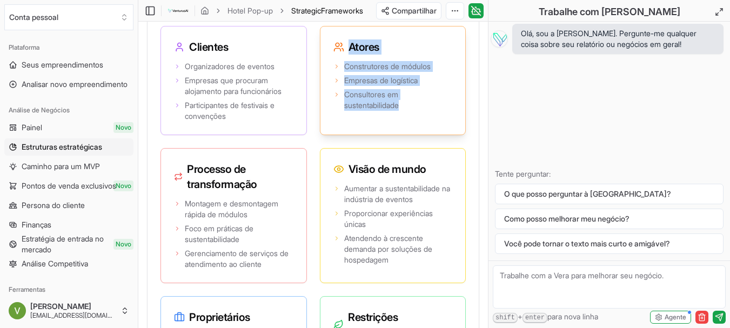
drag, startPoint x: 353, startPoint y: 94, endPoint x: 411, endPoint y: 152, distance: 82.2
click at [411, 135] on div "Atores Construtores de módulos Empresas de logística Consultores em sustentabil…" at bounding box center [393, 80] width 147 height 109
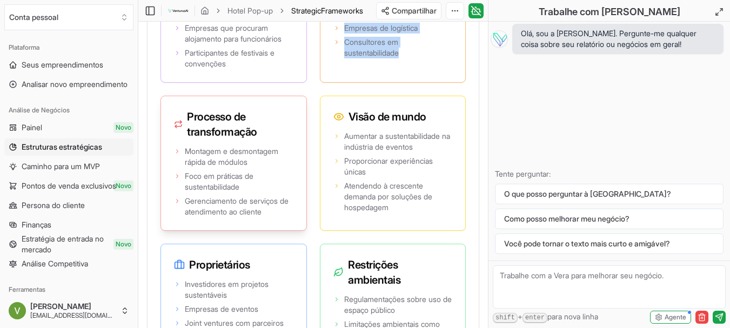
scroll to position [2943, 0]
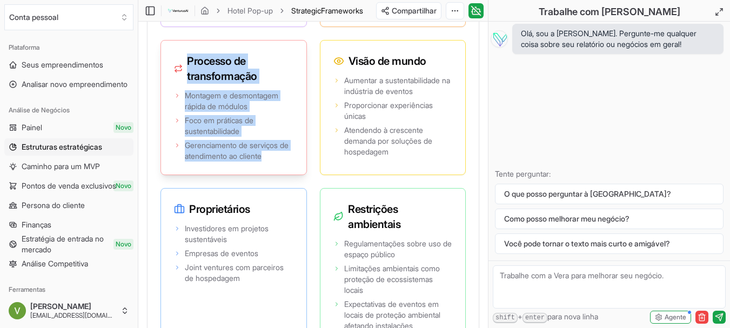
drag, startPoint x: 188, startPoint y: 108, endPoint x: 289, endPoint y: 207, distance: 141.1
click at [289, 175] on div "Processo de transformação Montagem e desmontagem rápida de módulos Foco em prát…" at bounding box center [234, 107] width 147 height 135
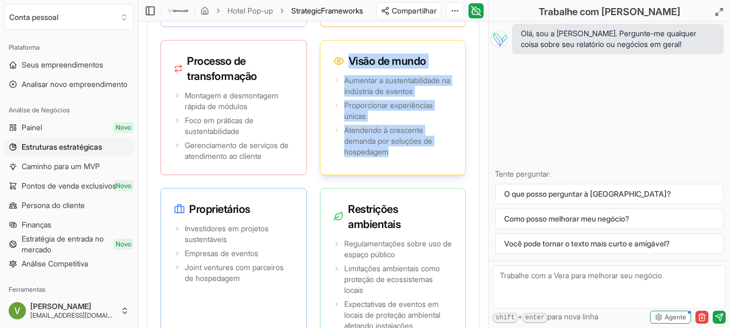
drag, startPoint x: 349, startPoint y: 110, endPoint x: 409, endPoint y: 198, distance: 106.2
click at [409, 175] on div "Visão de mundo Aumentar a sustentabilidade na indústria de eventos Proporcionar…" at bounding box center [393, 107] width 147 height 135
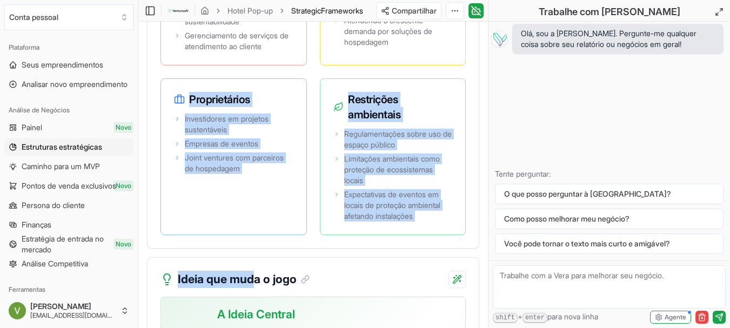
scroll to position [3093, 0]
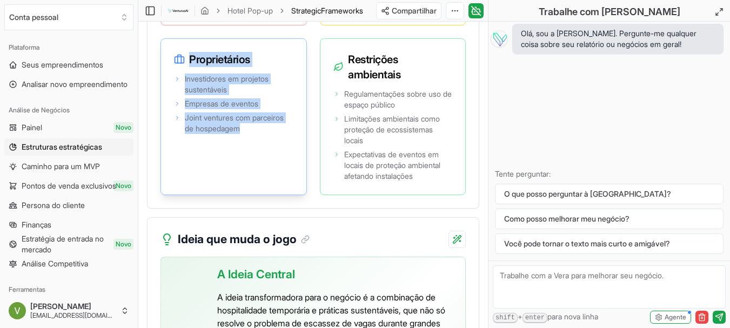
drag, startPoint x: 189, startPoint y: 257, endPoint x: 248, endPoint y: 180, distance: 97.7
click at [248, 180] on div "Proprietários Investidores em projetos sustentáveis Empresas de eventos Joint v…" at bounding box center [234, 116] width 147 height 157
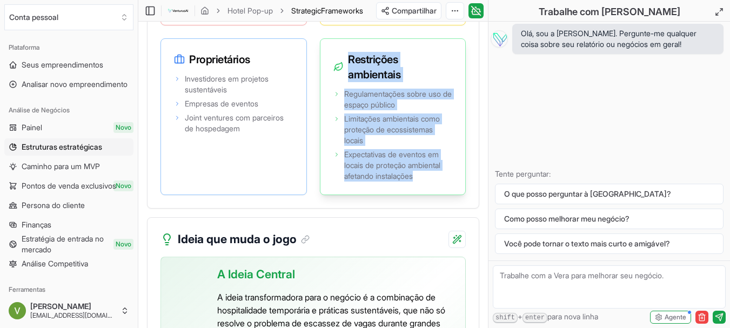
drag, startPoint x: 350, startPoint y: 104, endPoint x: 434, endPoint y: 222, distance: 144.6
click at [433, 195] on div "Restrições ambientais Regulamentações sobre uso de espaço público Limitações am…" at bounding box center [393, 116] width 147 height 157
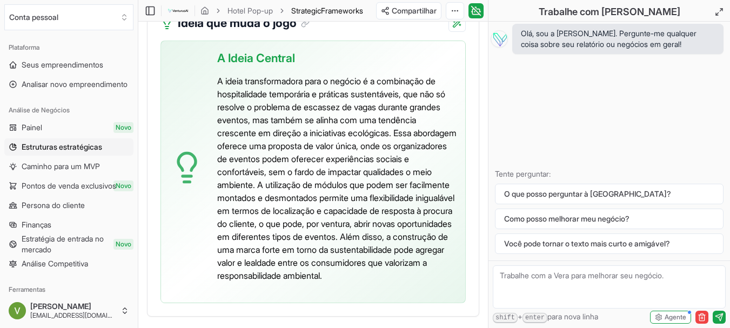
click at [236, 65] on font "A Ideia Central" at bounding box center [256, 58] width 78 height 14
click at [179, 30] on font "Ideia que muda o jogo" at bounding box center [237, 23] width 119 height 14
click at [178, 32] on div "Ideia que muda o jogo" at bounding box center [235, 23] width 149 height 17
click at [192, 30] on font "Ideia que muda o jogo" at bounding box center [237, 23] width 119 height 14
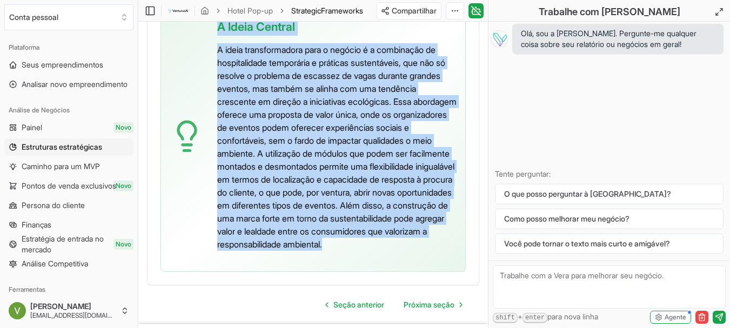
scroll to position [3386, 0]
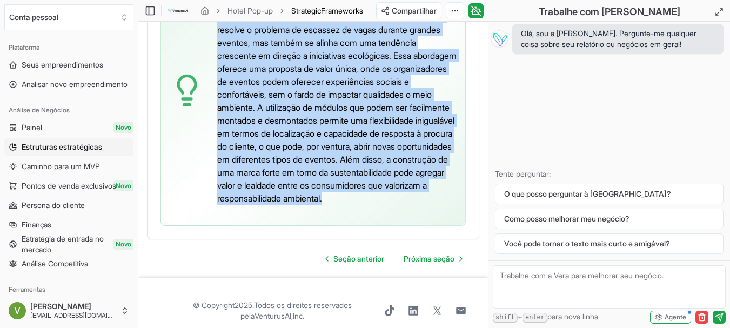
drag, startPoint x: 176, startPoint y: 70, endPoint x: 361, endPoint y: 268, distance: 270.8
click at [361, 240] on div "Ideia que muda o jogo A Ideia Central A ideia transformadora para o negócio é a…" at bounding box center [313, 82] width 333 height 316
click at [402, 205] on p "A ideia transformadora para o negócio é a combinação de hospitalidade temporári…" at bounding box center [337, 101] width 240 height 208
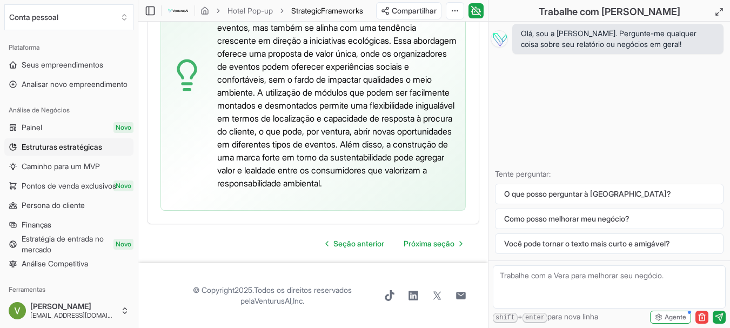
scroll to position [3474, 0]
click at [428, 244] on font "Próxima seção" at bounding box center [429, 243] width 51 height 9
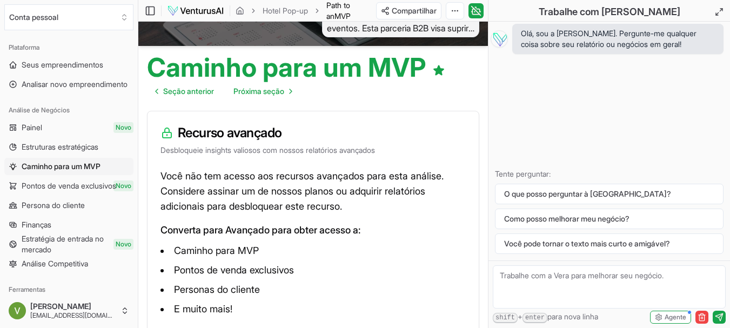
scroll to position [59, 0]
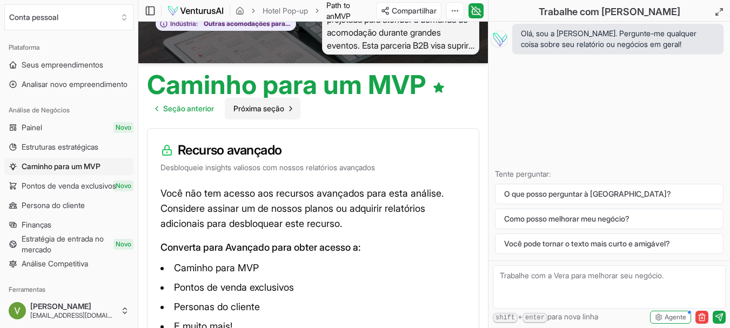
click at [268, 108] on font "Próxima seção" at bounding box center [259, 108] width 51 height 9
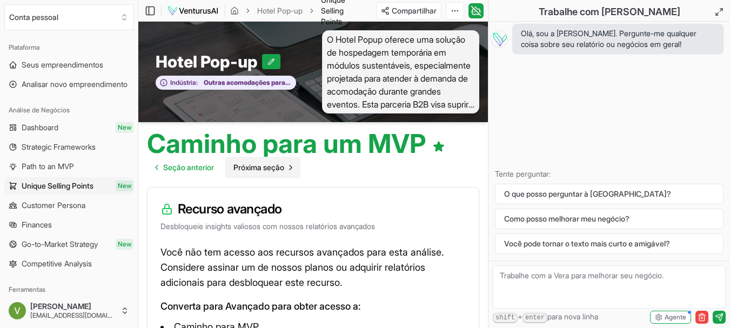
click at [279, 167] on font "Próxima seção" at bounding box center [259, 167] width 51 height 9
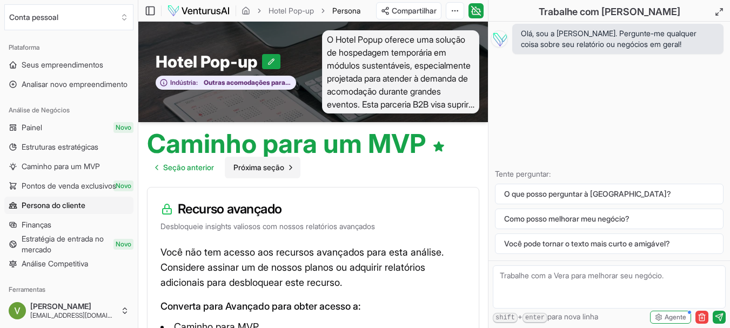
click at [279, 167] on font "Próxima seção" at bounding box center [259, 167] width 51 height 9
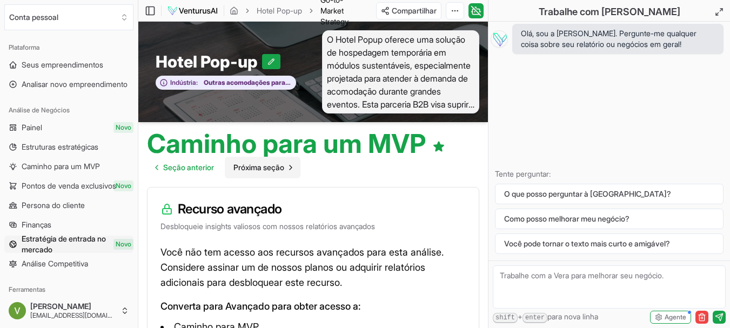
click at [279, 167] on font "Próxima seção" at bounding box center [259, 167] width 51 height 9
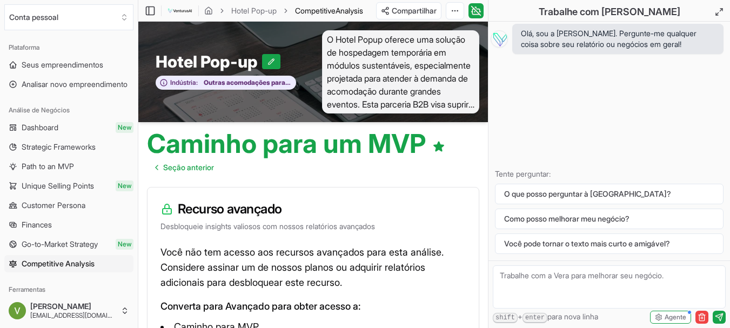
click at [213, 64] on font "Hotel Pop-up" at bounding box center [207, 61] width 102 height 19
click at [277, 10] on font "Hotel Pop-up" at bounding box center [253, 10] width 45 height 9
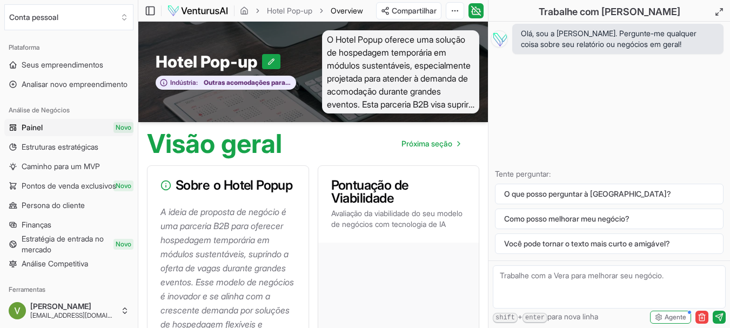
click at [302, 141] on div "Visão geral Próxima seção" at bounding box center [313, 139] width 350 height 35
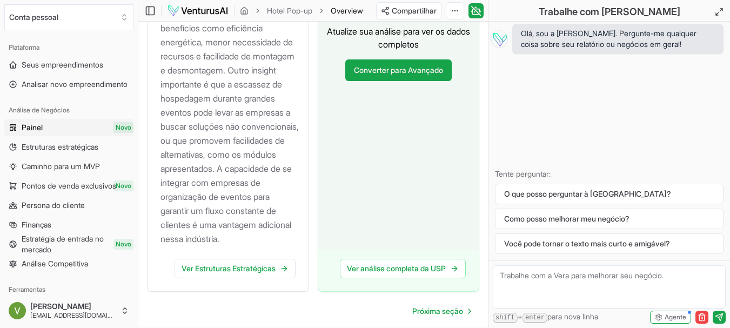
scroll to position [1676, 0]
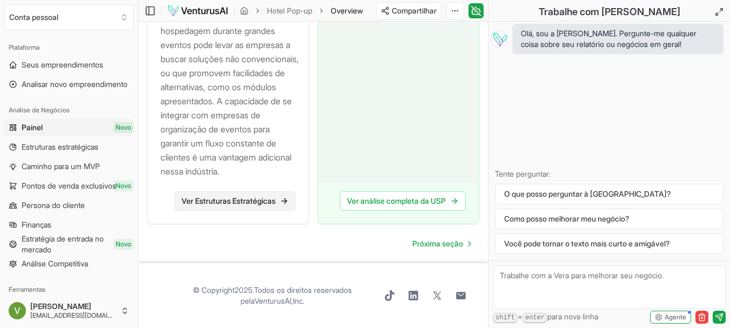
click at [239, 205] on font "Ver Estruturas Estratégicas" at bounding box center [229, 200] width 94 height 9
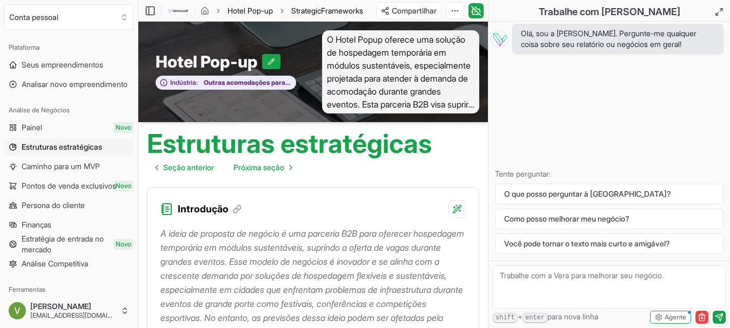
click at [273, 8] on font "Hotel Pop-up" at bounding box center [250, 10] width 45 height 9
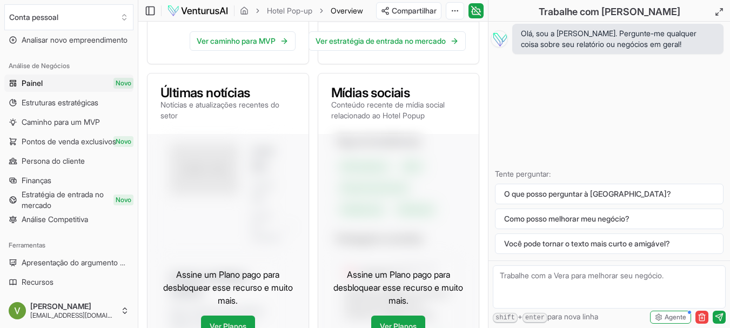
scroll to position [54, 0]
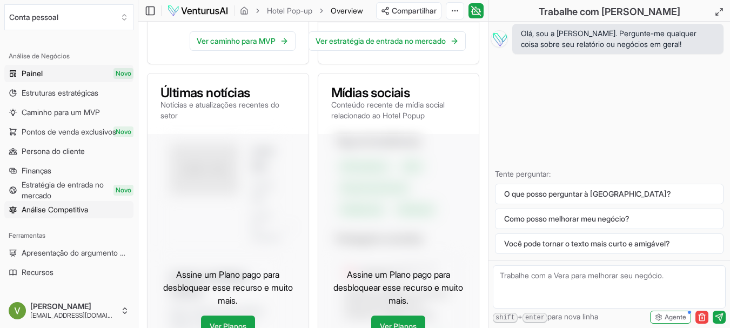
click at [77, 210] on font "Análise Competitiva" at bounding box center [55, 209] width 67 height 9
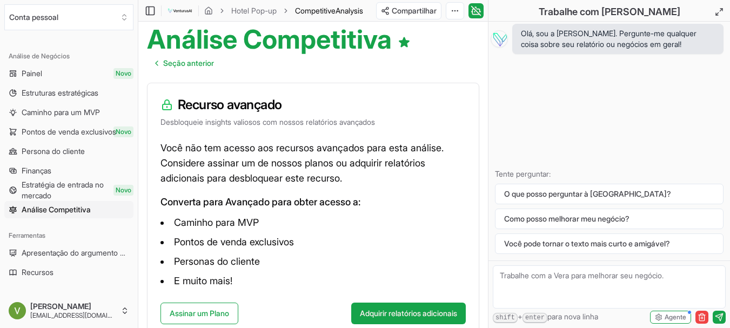
scroll to position [108, 0]
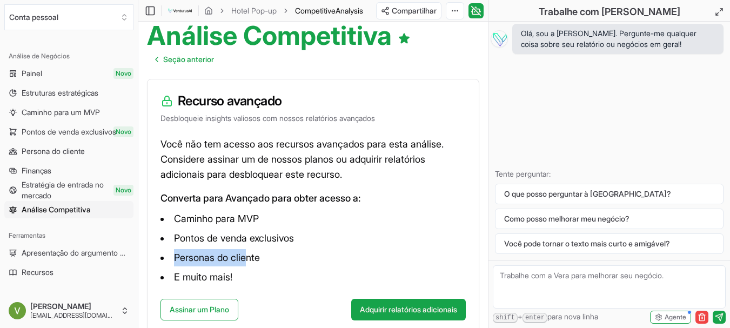
drag, startPoint x: 183, startPoint y: 258, endPoint x: 254, endPoint y: 259, distance: 71.4
click at [253, 259] on font "Personas do cliente" at bounding box center [217, 257] width 86 height 11
click at [257, 260] on font "Personas do cliente" at bounding box center [217, 257] width 86 height 11
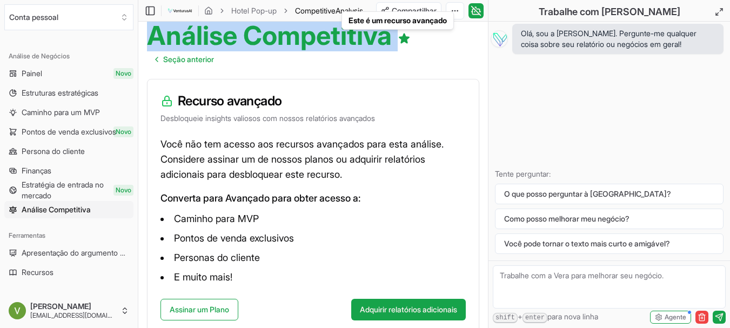
drag, startPoint x: 155, startPoint y: 37, endPoint x: 393, endPoint y: 41, distance: 237.9
click at [393, 41] on h1 "Análise Competitiva Este é um recurso avançado Este é um recurso avançado" at bounding box center [279, 36] width 264 height 26
click at [387, 63] on div "Análise Competitiva Seção anterior" at bounding box center [313, 42] width 350 height 56
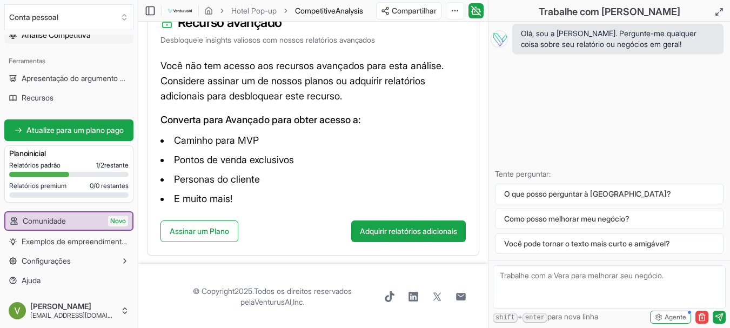
scroll to position [188, 0]
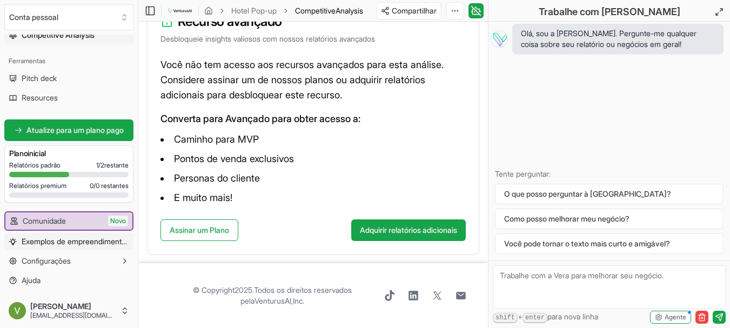
click at [62, 241] on font "Exemplos de empreendimentos" at bounding box center [76, 241] width 108 height 9
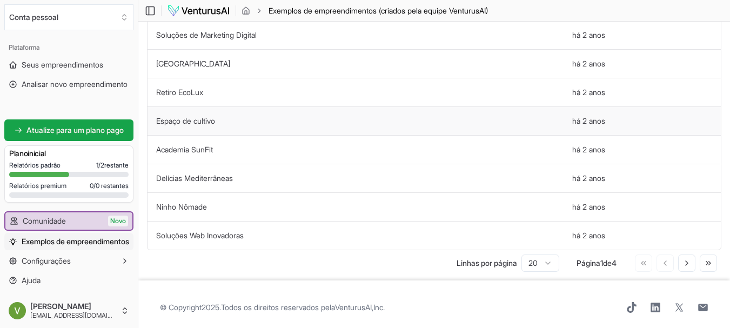
scroll to position [417, 0]
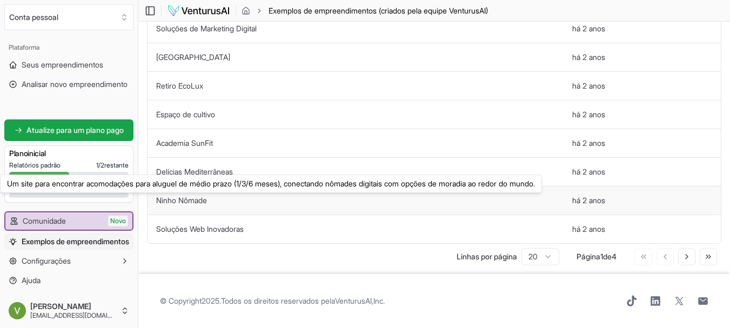
click at [192, 201] on font "Ninho Nômade" at bounding box center [181, 200] width 51 height 9
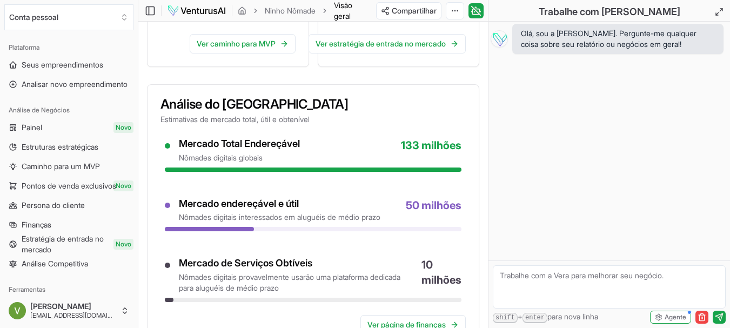
scroll to position [378, 0]
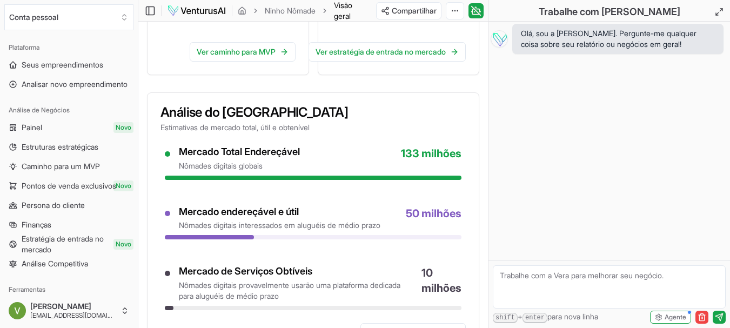
click at [351, 119] on h3 "Análise do [GEOGRAPHIC_DATA]" at bounding box center [314, 112] width 306 height 13
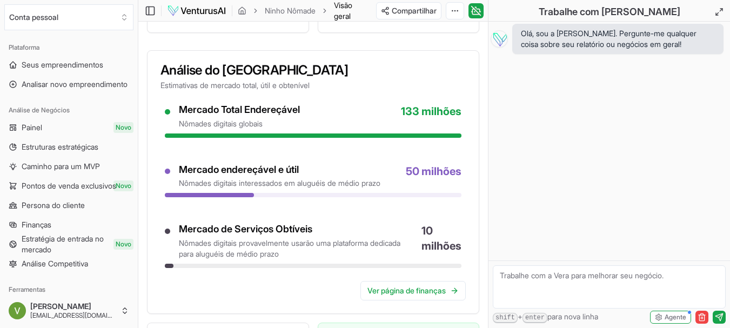
scroll to position [433, 0]
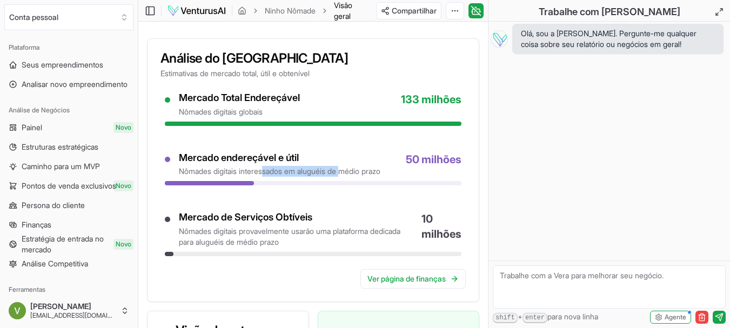
drag, startPoint x: 299, startPoint y: 182, endPoint x: 357, endPoint y: 182, distance: 57.9
click at [353, 176] on font "nômades digitais interessados em aluguéis de médio prazo" at bounding box center [280, 171] width 202 height 9
click at [360, 176] on font "nômades digitais interessados em aluguéis de médio prazo" at bounding box center [280, 171] width 202 height 9
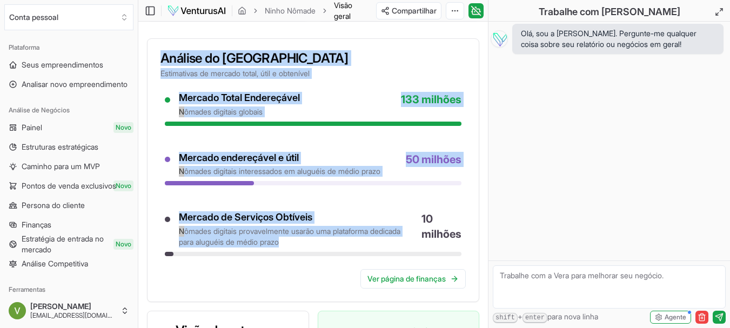
drag, startPoint x: 162, startPoint y: 67, endPoint x: 341, endPoint y: 251, distance: 257.3
click at [341, 252] on div "Análise do Tamanho do Mercado Estimativas de mercado total, útil e obtenível Me…" at bounding box center [313, 170] width 333 height 264
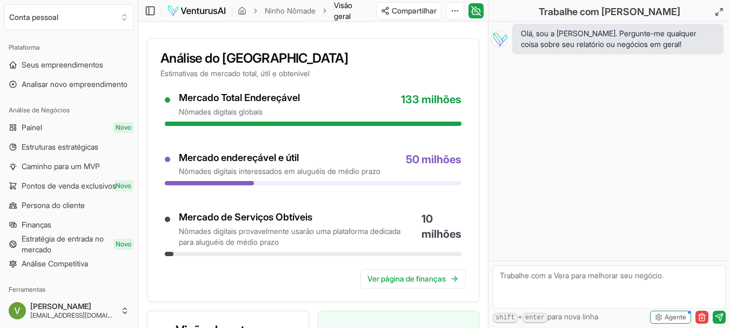
click at [335, 269] on div "Mercado Total Endereçável nômades digitais globais 133 milhões Mercado endereçá…" at bounding box center [313, 180] width 331 height 177
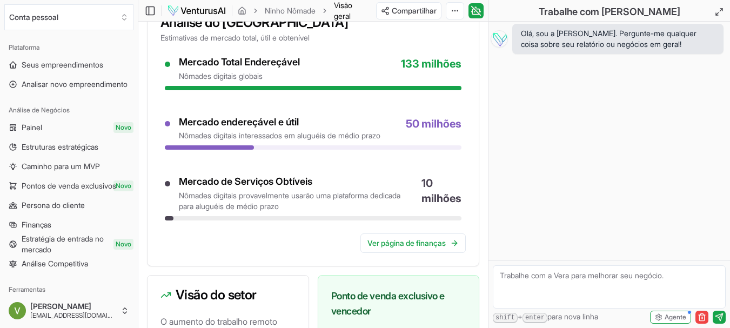
scroll to position [470, 0]
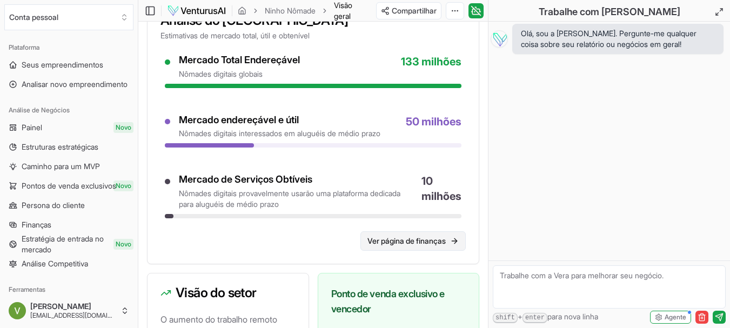
click at [415, 247] on font "Ver página de finanças" at bounding box center [407, 241] width 78 height 11
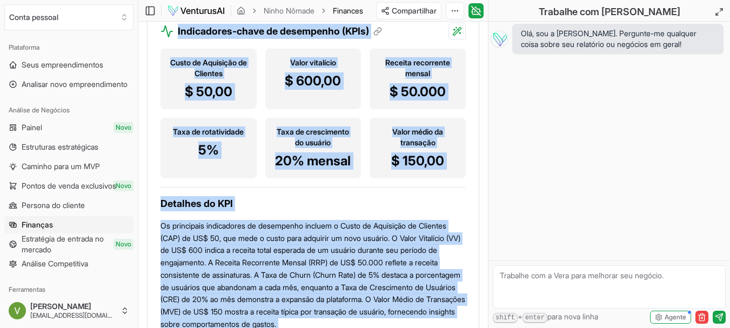
scroll to position [2309, 0]
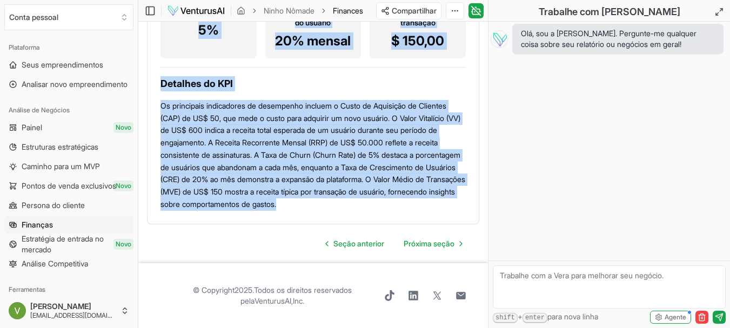
drag, startPoint x: 149, startPoint y: 143, endPoint x: 471, endPoint y: 227, distance: 333.0
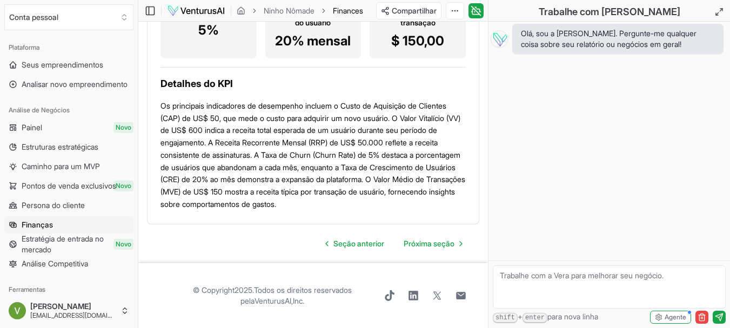
click at [478, 237] on div "Seção anterior Próxima seção" at bounding box center [313, 244] width 333 height 22
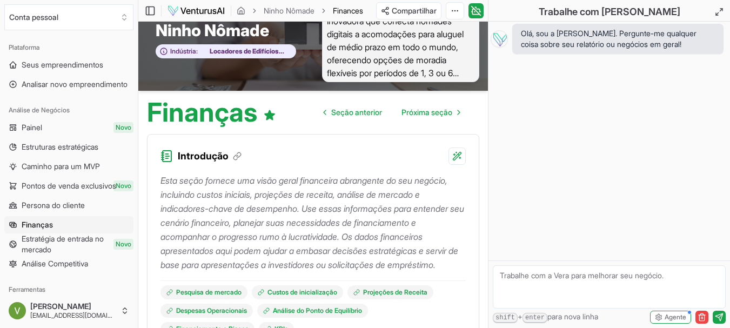
scroll to position [0, 0]
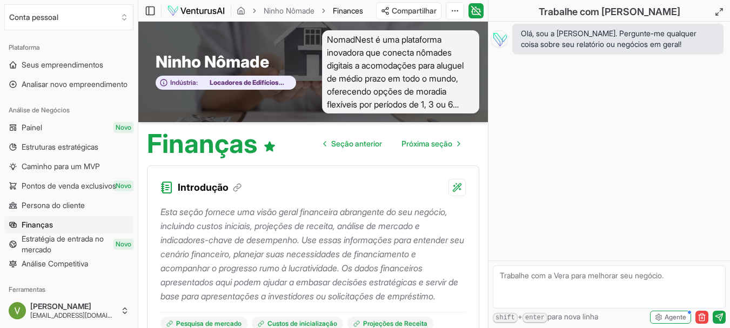
click at [289, 214] on font "Esta seção fornece uma visão geral financeira abrangente do seu negócio, inclui…" at bounding box center [313, 254] width 304 height 95
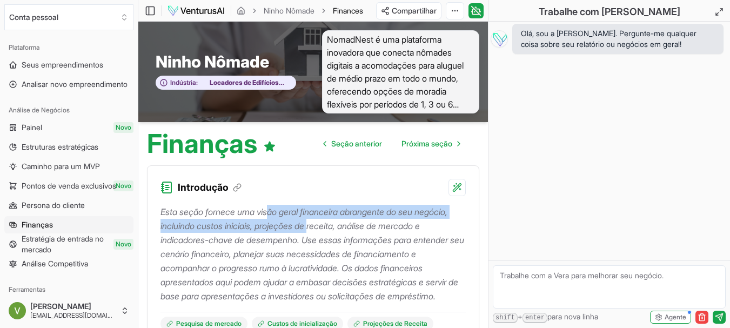
drag, startPoint x: 274, startPoint y: 215, endPoint x: 361, endPoint y: 228, distance: 88.1
click at [355, 221] on font "Esta seção fornece uma visão geral financeira abrangente do seu negócio, inclui…" at bounding box center [313, 254] width 304 height 95
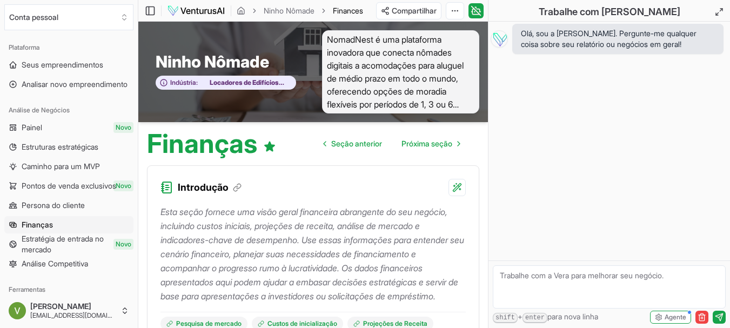
click at [367, 240] on font "Esta seção fornece uma visão geral financeira abrangente do seu negócio, inclui…" at bounding box center [313, 254] width 304 height 95
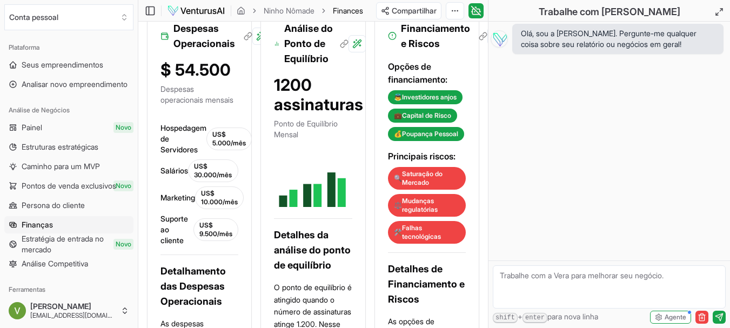
scroll to position [1190, 0]
